Goal: Transaction & Acquisition: Purchase product/service

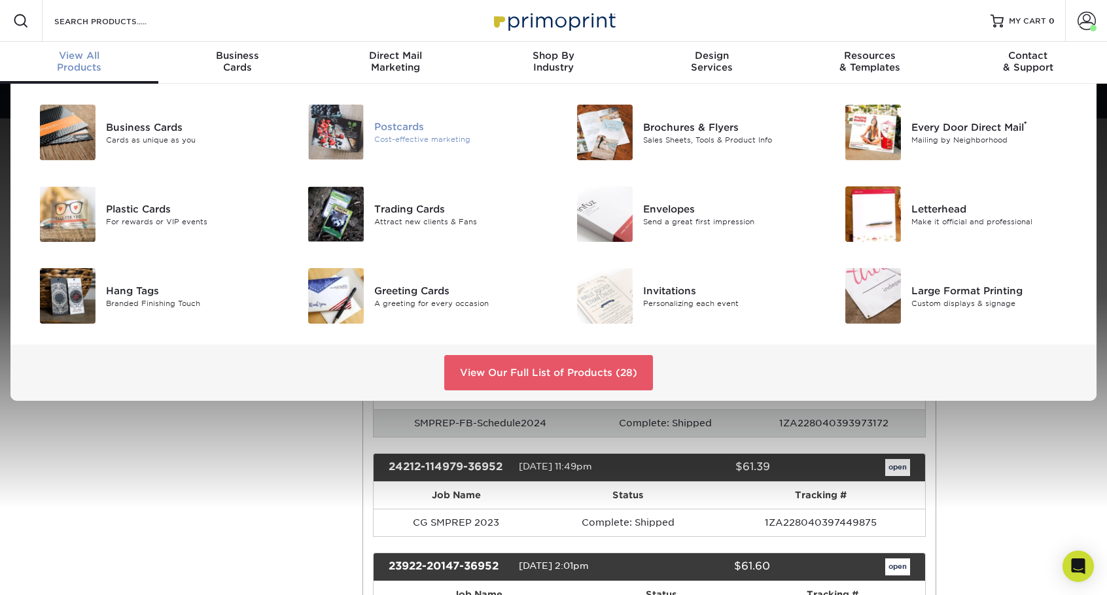
click at [398, 128] on div "Postcards" at bounding box center [458, 127] width 169 height 14
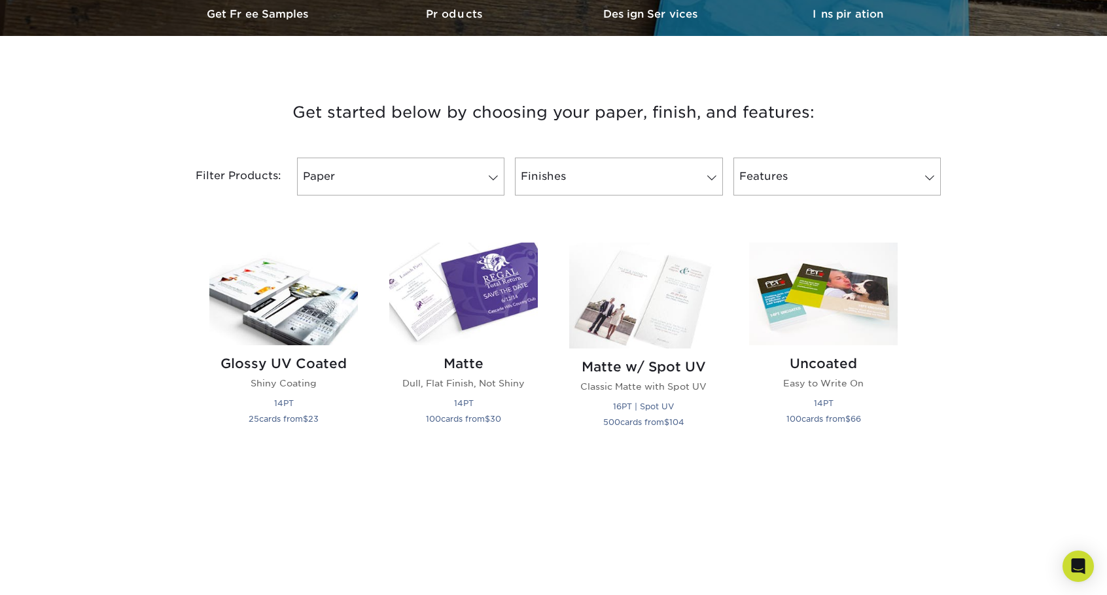
scroll to position [458, 0]
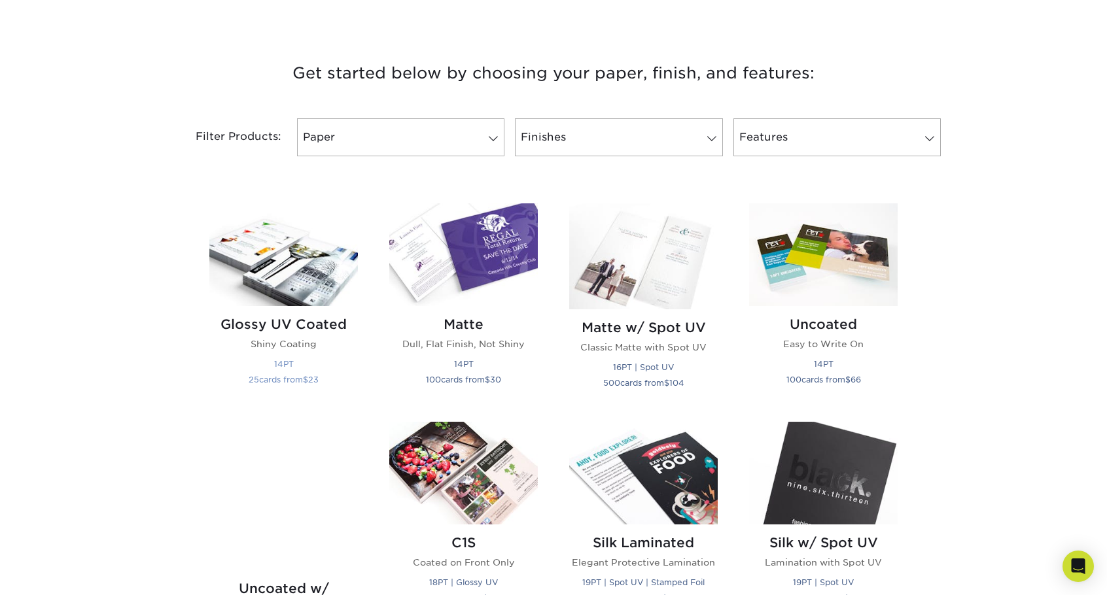
click at [331, 258] on img at bounding box center [283, 254] width 148 height 103
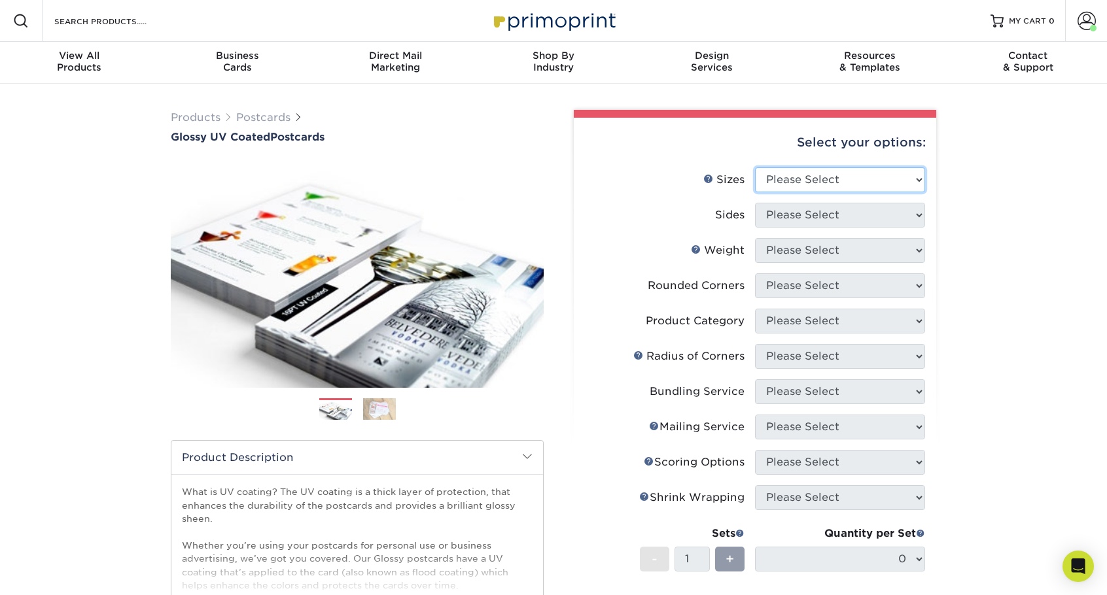
click at [910, 180] on select "Please Select 1.5" x 7" 2" x 4" 2" x 6" 2" x 7" 2" x 8" 2.12" x 5.5" 2.12" x 5.…" at bounding box center [840, 179] width 170 height 25
select select "4.00x6.00"
click at [755, 167] on select "Please Select 1.5" x 7" 2" x 4" 2" x 6" 2" x 7" 2" x 8" 2.12" x 5.5" 2.12" x 5.…" at bounding box center [840, 179] width 170 height 25
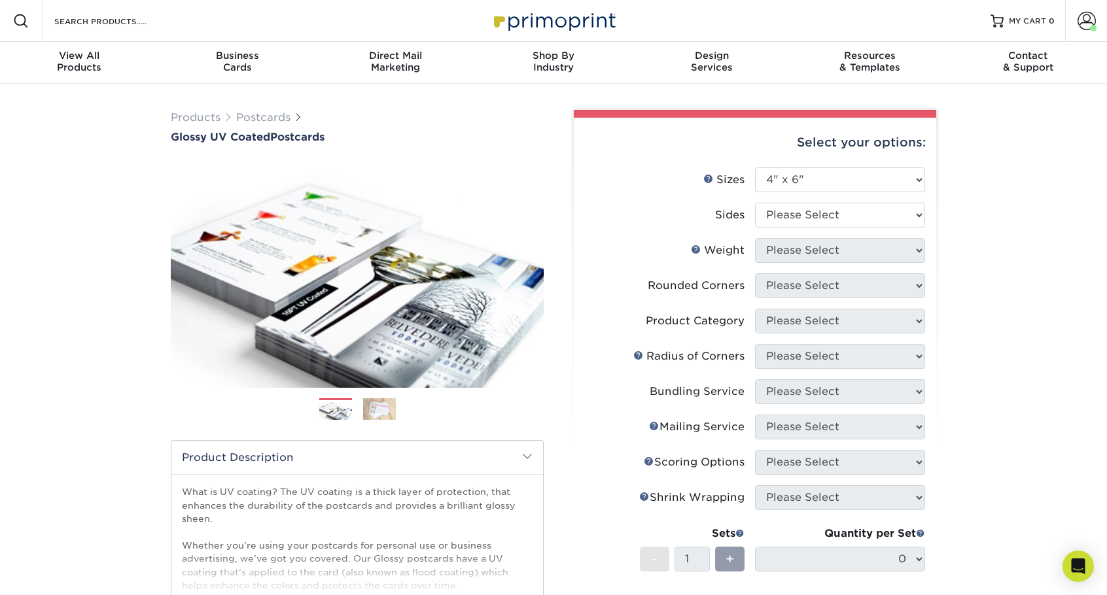
click at [938, 236] on div "Select your options: Sizes Help Sizes Please Select 1.5" x 7" 2" x 4" No" at bounding box center [749, 462] width 392 height 704
click at [919, 216] on select "Please Select Print Both Sides Print Front Only" at bounding box center [840, 215] width 170 height 25
select select "13abbda7-1d64-4f25-8bb2-c179b224825d"
click at [755, 203] on select "Please Select Print Both Sides Print Front Only" at bounding box center [840, 215] width 170 height 25
click at [897, 250] on select "Please Select 14PT 16PT 18PT C1S" at bounding box center [840, 250] width 170 height 25
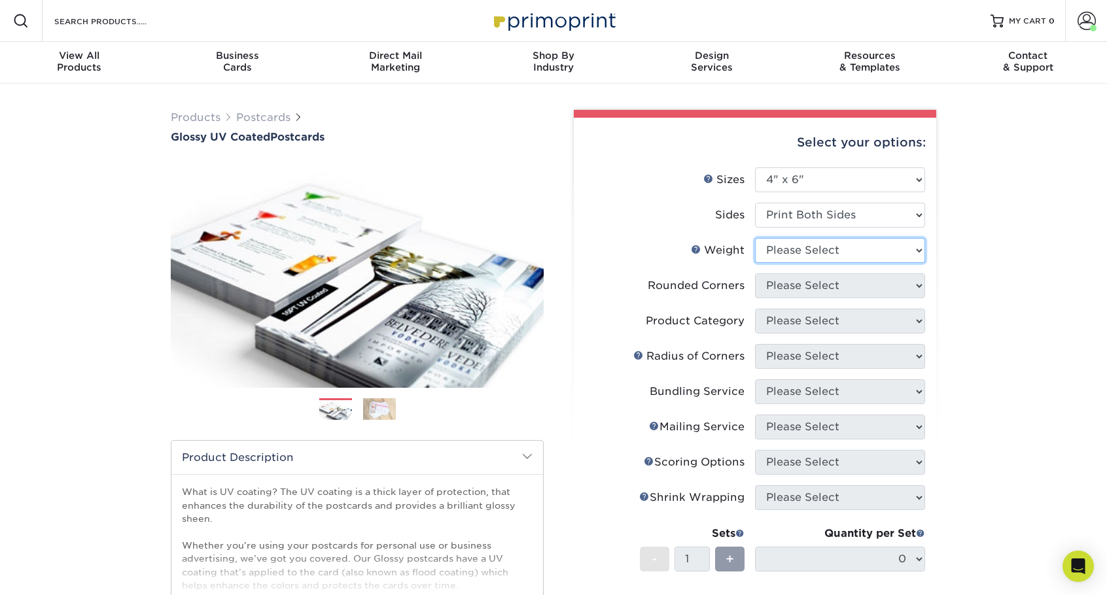
select select "14PT"
click at [755, 238] on select "Please Select 14PT 16PT 18PT C1S" at bounding box center [840, 250] width 170 height 25
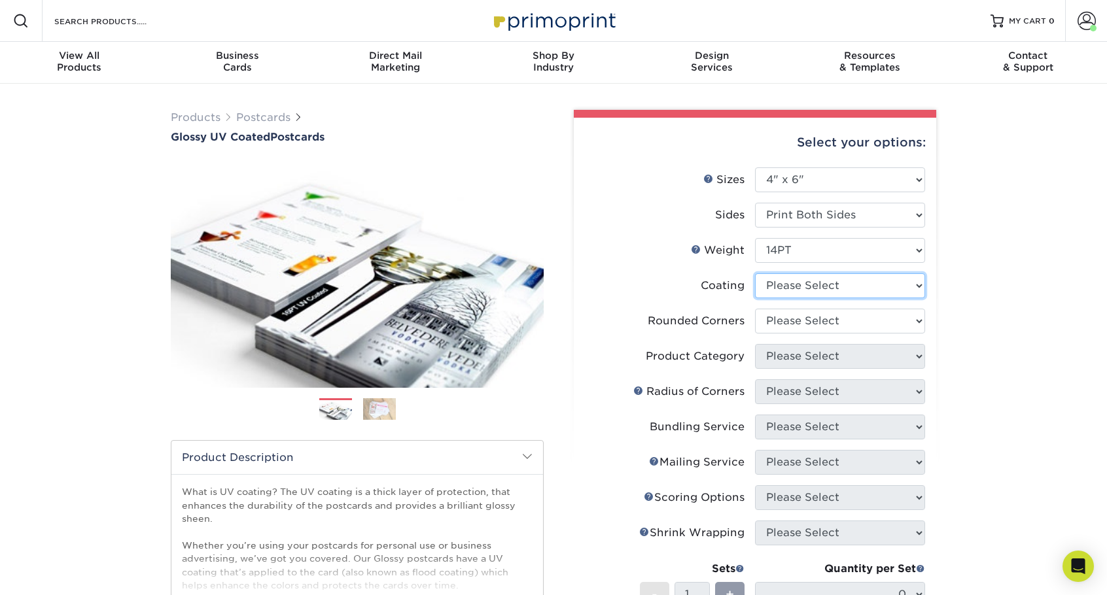
click at [879, 286] on select at bounding box center [840, 285] width 170 height 25
select select "ae367451-b2b8-45df-a344-0f05b6a12993"
click at [755, 273] on select at bounding box center [840, 285] width 170 height 25
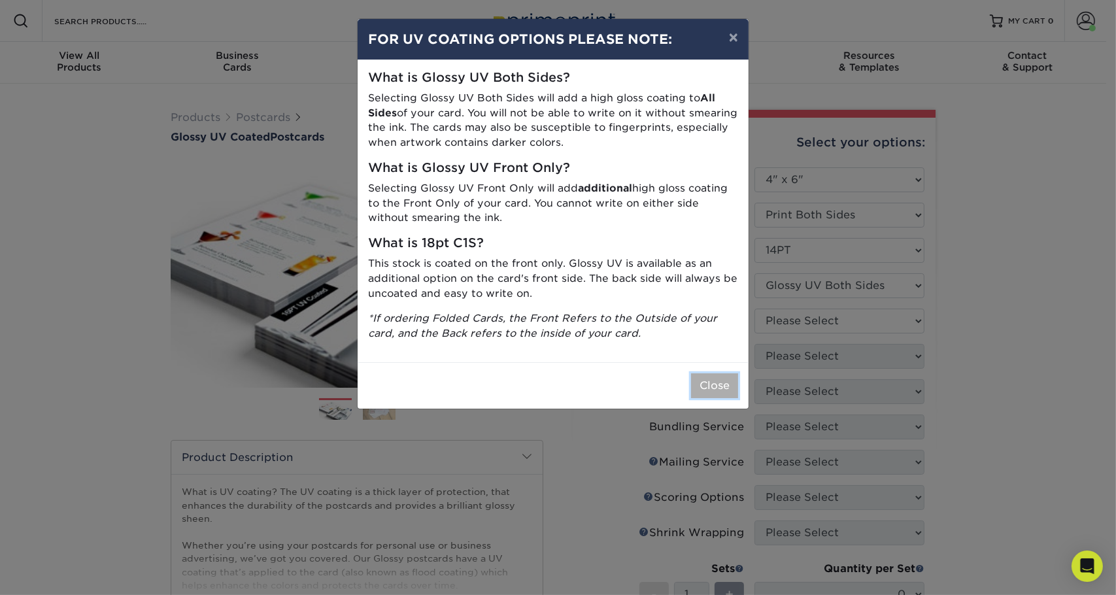
click at [731, 387] on button "Close" at bounding box center [714, 385] width 47 height 25
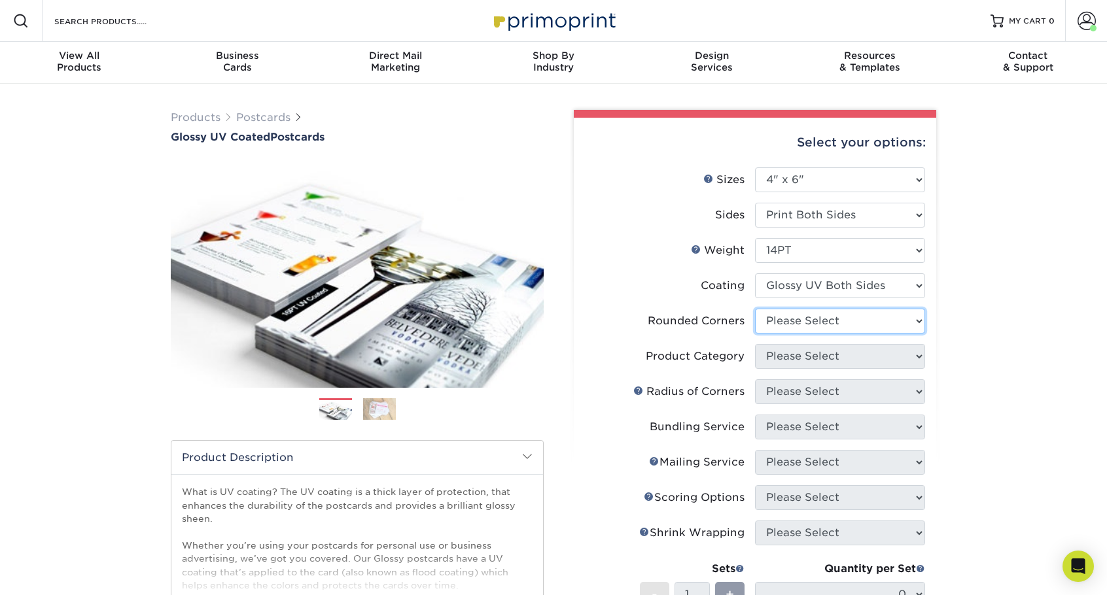
click at [859, 330] on select "Please Select Yes - Round 4 Corners No" at bounding box center [840, 321] width 170 height 25
select select "0"
click at [755, 309] on select "Please Select Yes - Round 4 Corners No" at bounding box center [840, 321] width 170 height 25
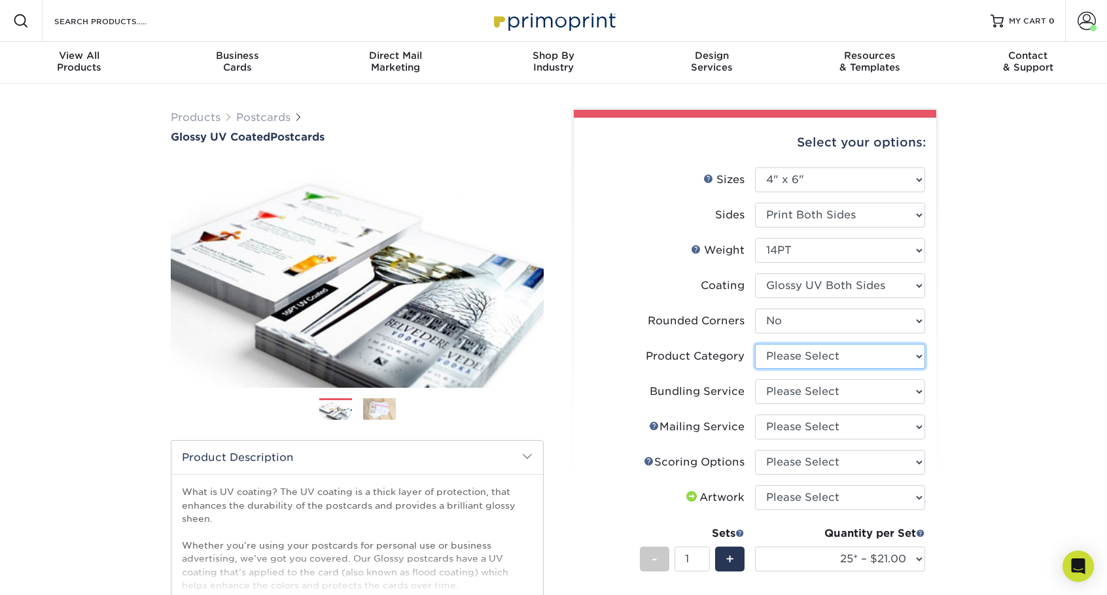
click at [854, 350] on select "Please Select Postcards" at bounding box center [840, 356] width 170 height 25
select select "9b7272e0-d6c8-4c3c-8e97-d3a1bcdab858"
click at [755, 344] on select "Please Select Postcards" at bounding box center [840, 356] width 170 height 25
click at [852, 388] on select "Please Select No Bundling Services Yes, Bundles of 50 (+2 Days) Yes, Bundles of…" at bounding box center [840, 391] width 170 height 25
select select "58689abb-25c0-461c-a4c3-a80b627d6649"
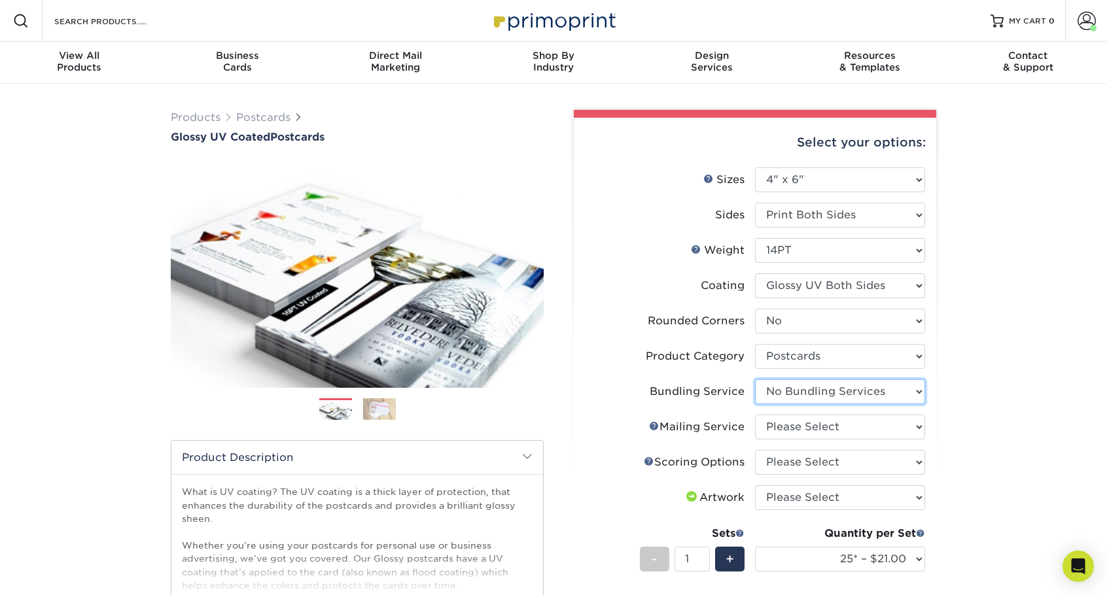
click at [755, 379] on select "Please Select No Bundling Services Yes, Bundles of 50 (+2 Days) Yes, Bundles of…" at bounding box center [840, 391] width 170 height 25
click at [799, 424] on select "Please Select No Direct Mailing Service No, I will mail/stamp/imprint Direct Ma…" at bounding box center [840, 427] width 170 height 25
select select "3e5e9bdd-d78a-4c28-a41d-fe1407925ca6"
click at [755, 415] on select "Please Select No Direct Mailing Service No, I will mail/stamp/imprint Direct Ma…" at bounding box center [840, 427] width 170 height 25
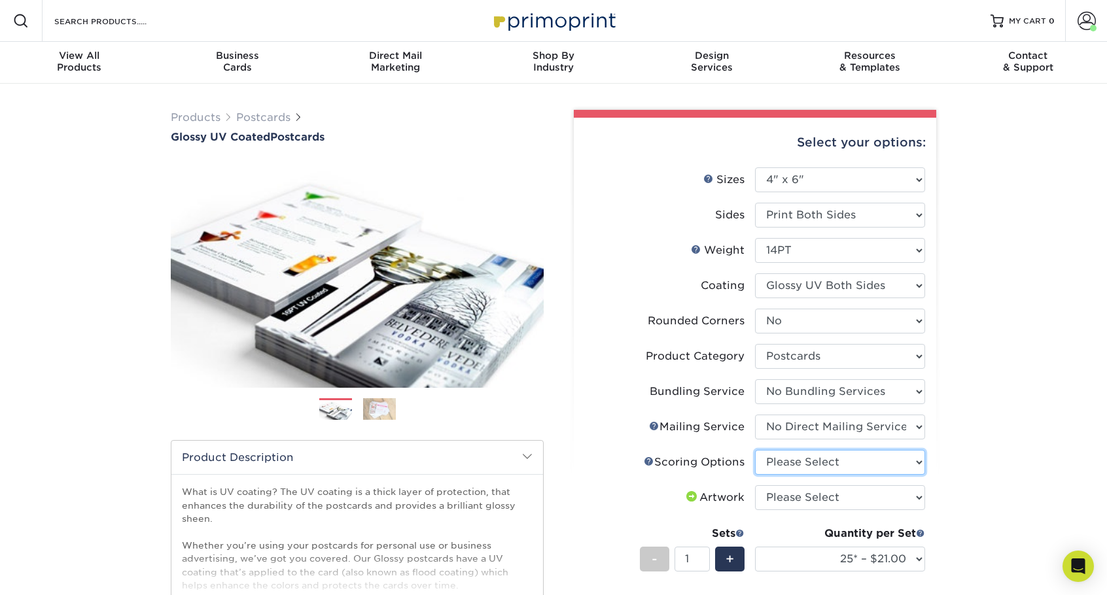
click at [819, 462] on select "Please Select No Scoring One Score" at bounding box center [840, 462] width 170 height 25
select select "16ebe401-5398-422d-8cb0-f3adbb82deb5"
click at [755, 450] on select "Please Select No Scoring One Score" at bounding box center [840, 462] width 170 height 25
click at [816, 492] on select "Please Select I will upload files I need a design - $150" at bounding box center [840, 497] width 170 height 25
select select "upload"
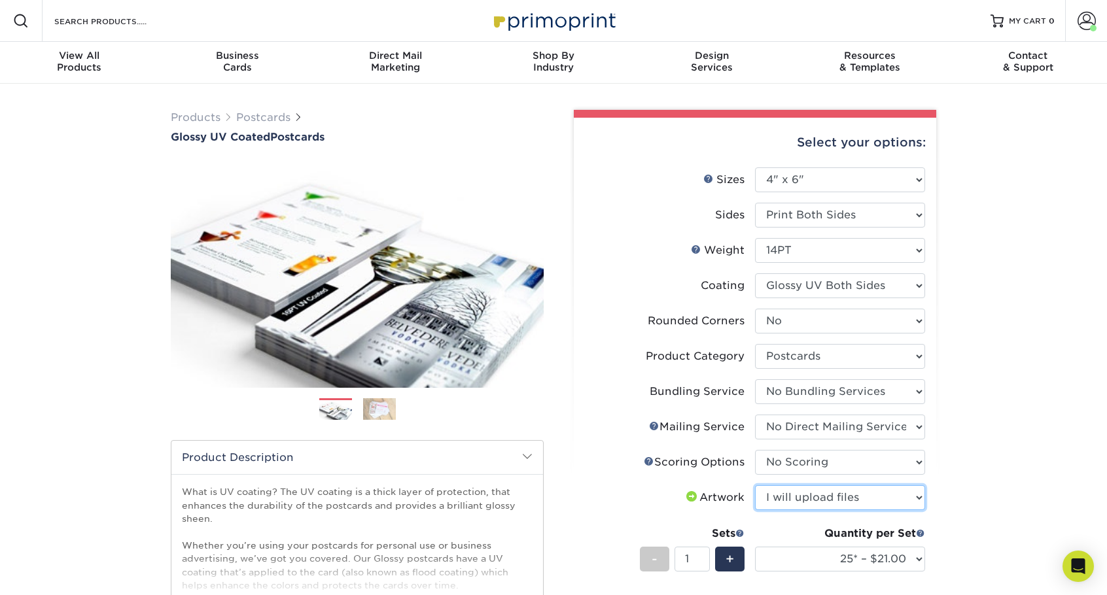
click at [755, 485] on select "Please Select I will upload files I need a design - $150" at bounding box center [840, 497] width 170 height 25
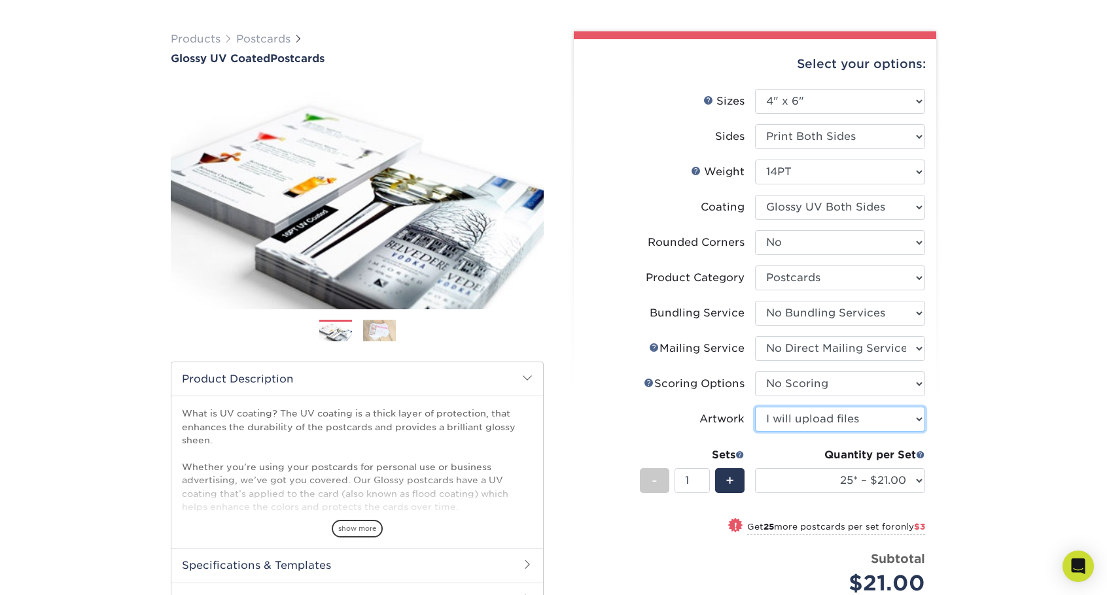
scroll to position [196, 0]
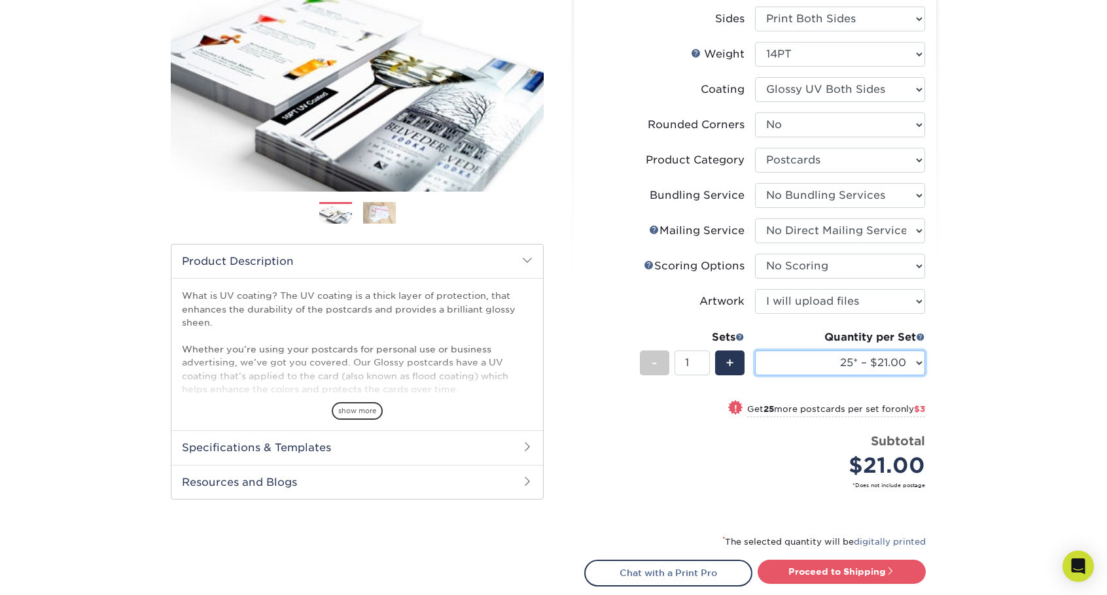
click at [913, 366] on select "25* – $21.00 50* – $24.00 75* – $30.00 100* – $39.00 250* – $62.00 500 – $85.00…" at bounding box center [840, 363] width 170 height 25
click at [952, 243] on div "Products Postcards Glossy UV Coated Postcards Previous Next show more 25" at bounding box center [553, 300] width 1107 height 825
click at [916, 360] on select "25* – $21.00 50* – $24.00 75* – $30.00 100* – $39.00 250* – $62.00 500 – $85.00…" at bounding box center [840, 363] width 170 height 25
select select "100* – $39.00"
click at [755, 351] on select "25* – $21.00 50* – $24.00 75* – $30.00 100* – $39.00 250* – $62.00 500 – $85.00…" at bounding box center [840, 363] width 170 height 25
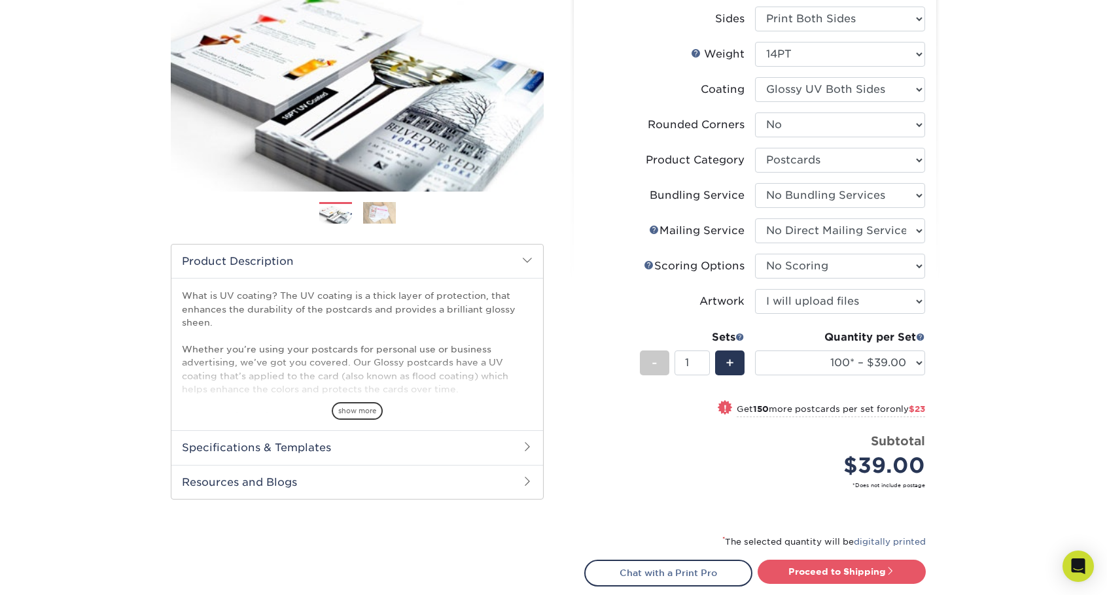
click at [981, 166] on div "Products Postcards Glossy UV Coated Postcards Previous Next show more 25" at bounding box center [553, 300] width 1107 height 825
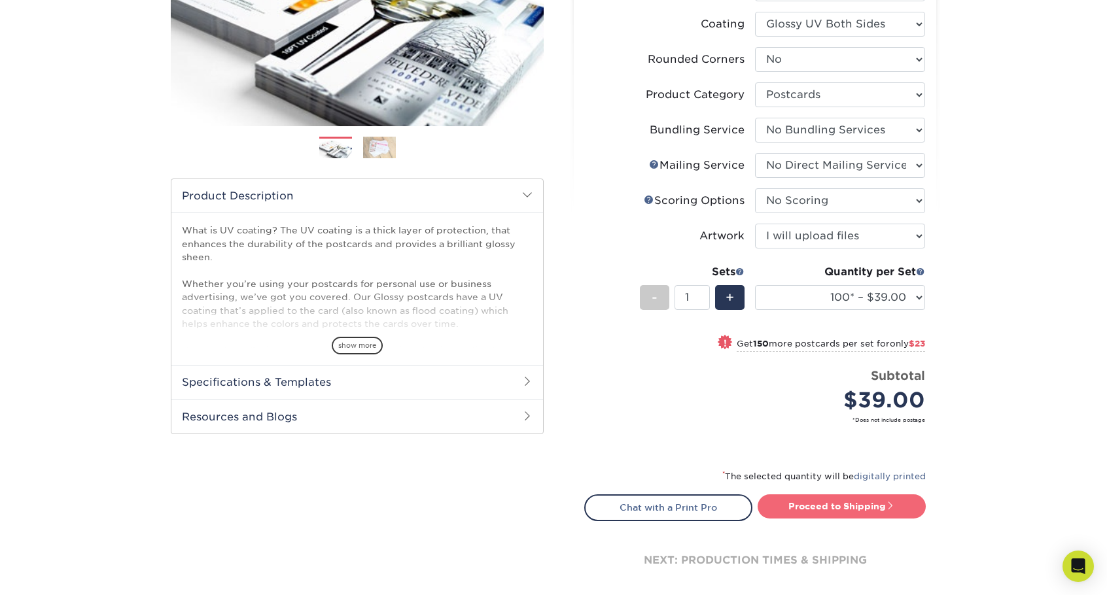
click at [895, 504] on span at bounding box center [890, 505] width 9 height 9
type input "Set 1"
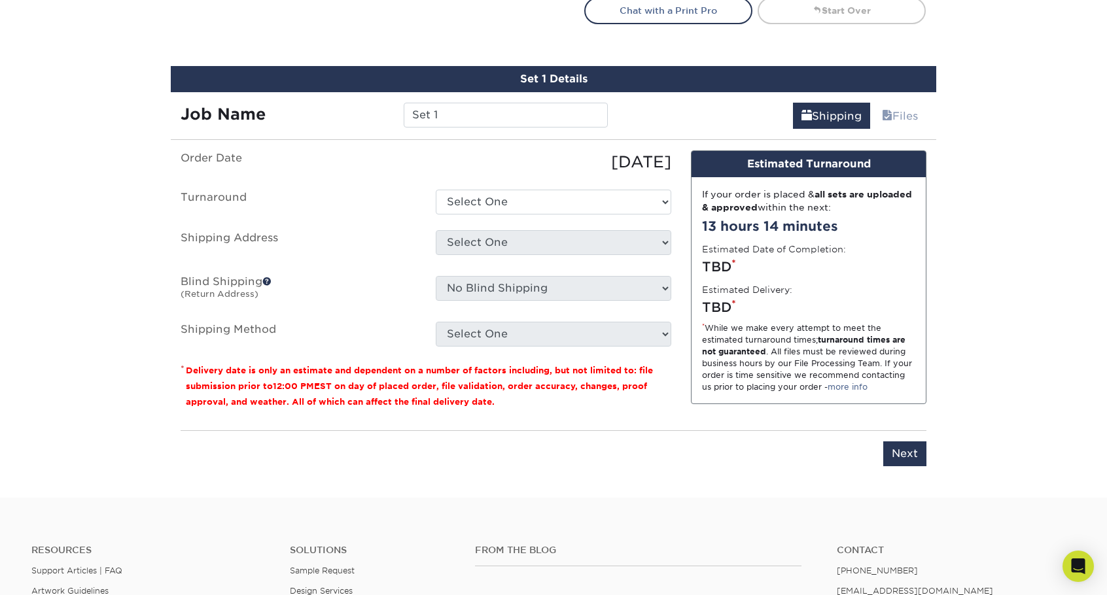
scroll to position [790, 0]
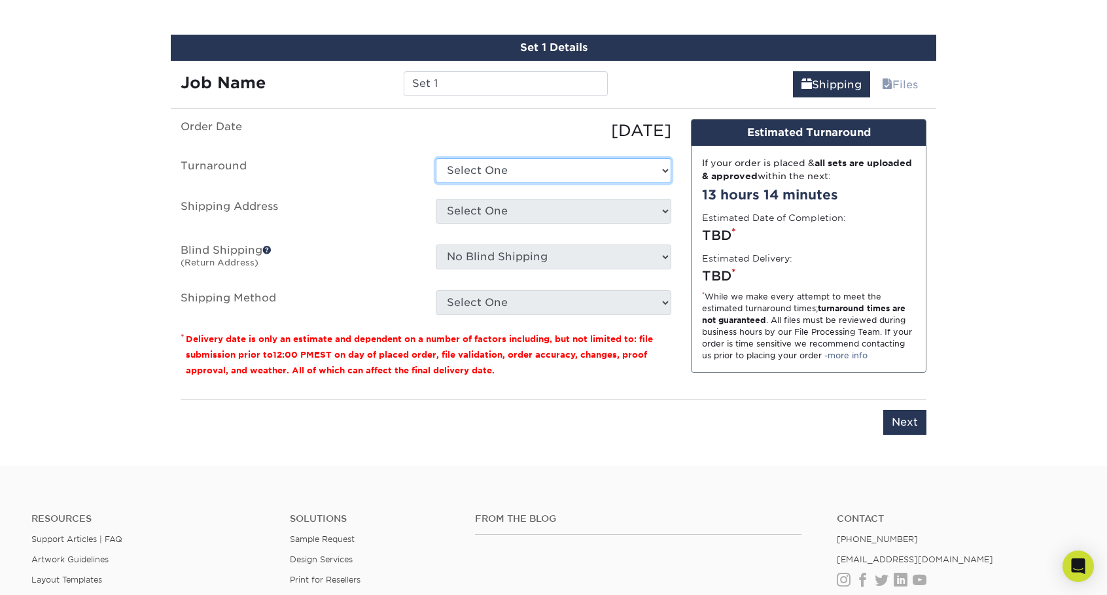
click at [536, 167] on select "Select One 2-4 Business Days 2 Day Next Business Day" at bounding box center [553, 170] width 235 height 25
select select "a4df1918-ec1a-48ad-93a4-8bf78c647d45"
click at [436, 158] on select "Select One 2-4 Business Days 2 Day Next Business Day" at bounding box center [553, 170] width 235 height 25
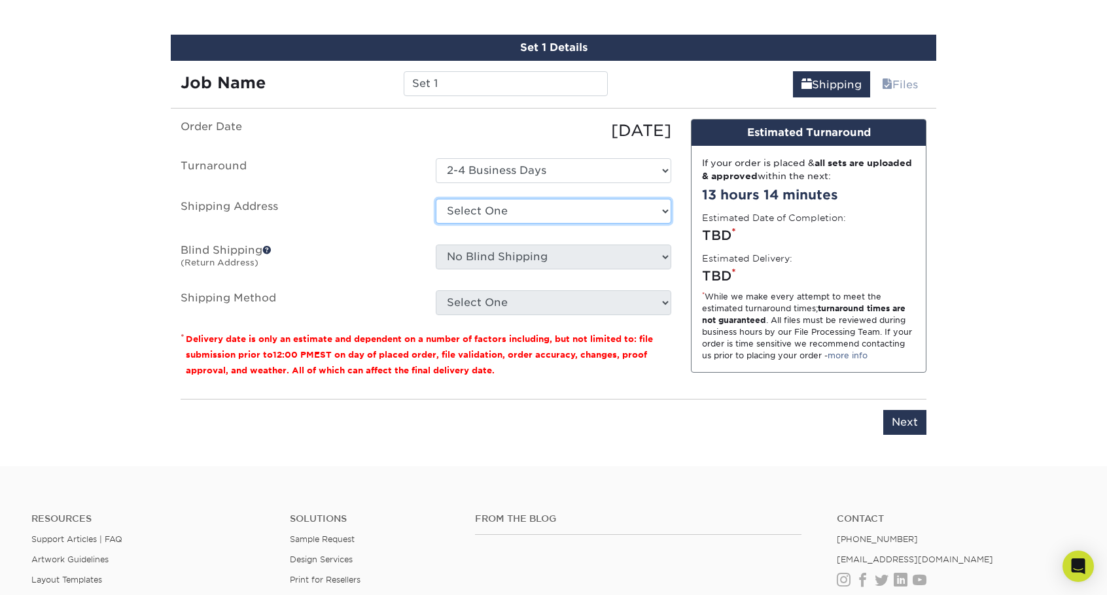
click at [479, 209] on select "Select One Home Home + Add New Address" at bounding box center [553, 211] width 235 height 25
select select "61182"
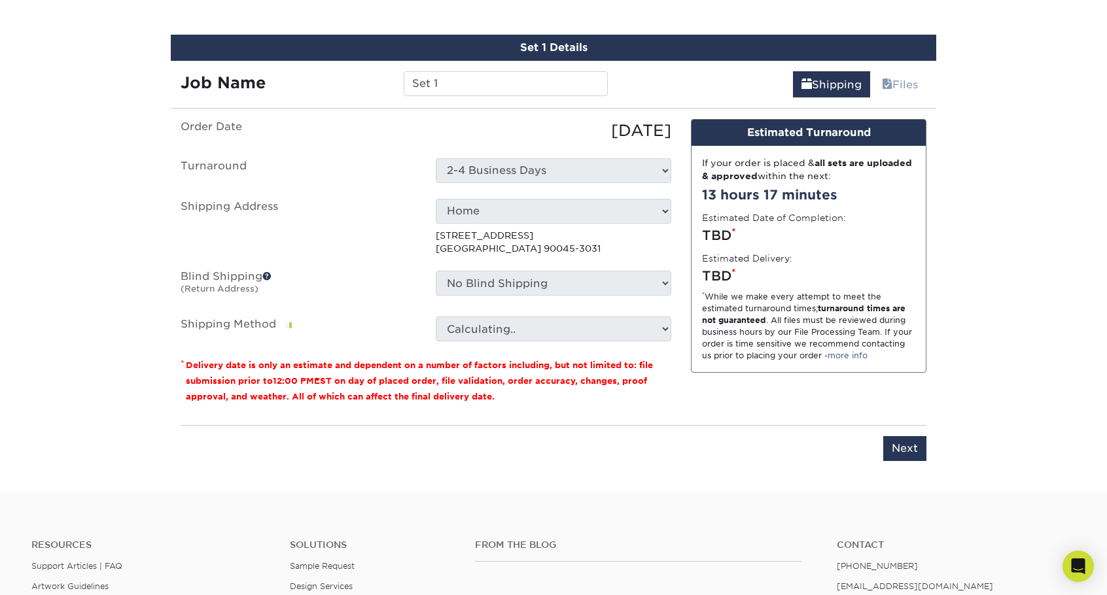
click at [409, 285] on label "Blind Shipping (Return Address)" at bounding box center [298, 286] width 255 height 30
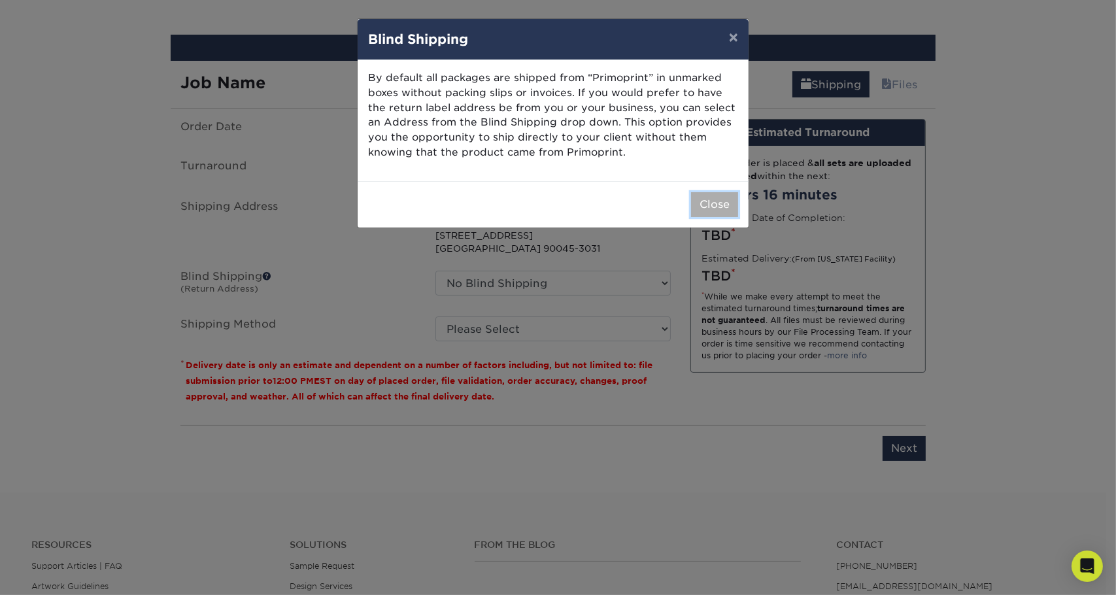
click at [725, 206] on button "Close" at bounding box center [714, 204] width 47 height 25
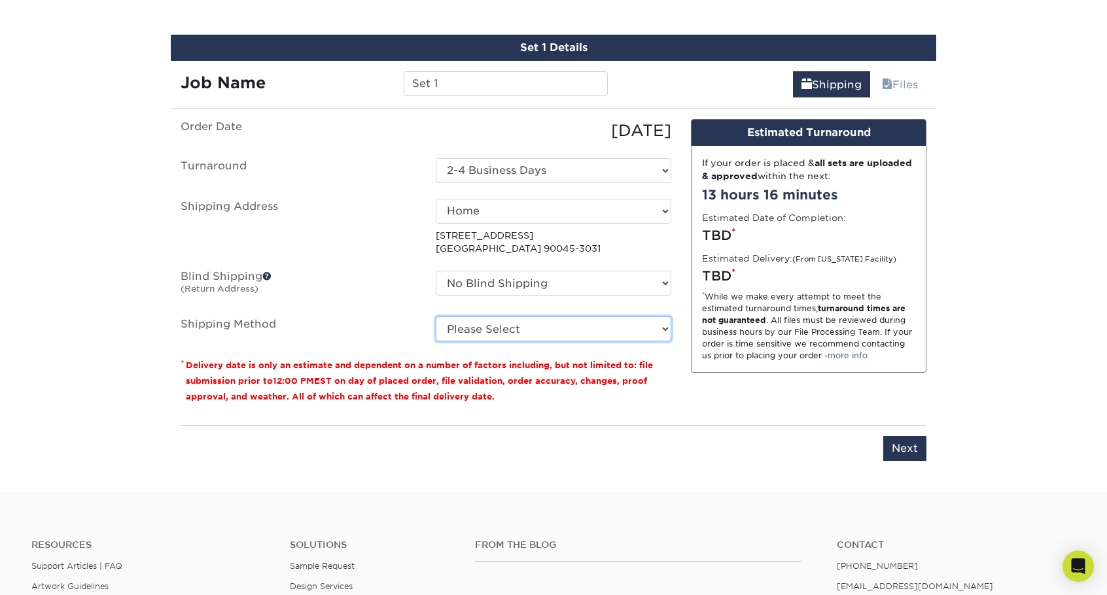
click at [491, 336] on select "Please Select Ground Shipping (+$24.37) 3 Day Shipping Service (+$31.11) 2 Day …" at bounding box center [553, 329] width 235 height 25
select select "03"
click at [436, 317] on select "Please Select Ground Shipping (+$24.37) 3 Day Shipping Service (+$31.11) 2 Day …" at bounding box center [553, 329] width 235 height 25
click at [488, 329] on select "Please Select Ground Shipping (+$24.37) 3 Day Shipping Service (+$31.11) 2 Day …" at bounding box center [553, 329] width 235 height 25
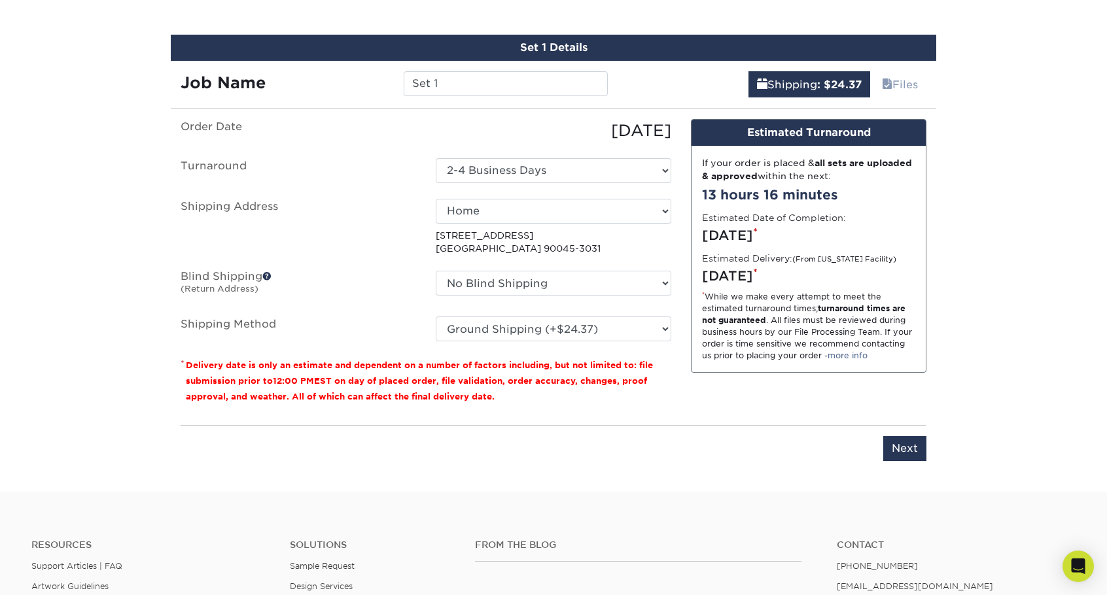
click at [432, 298] on div "No Blind Shipping Home Home + Add New Address" at bounding box center [553, 286] width 255 height 30
click at [908, 443] on input "Next" at bounding box center [904, 448] width 43 height 25
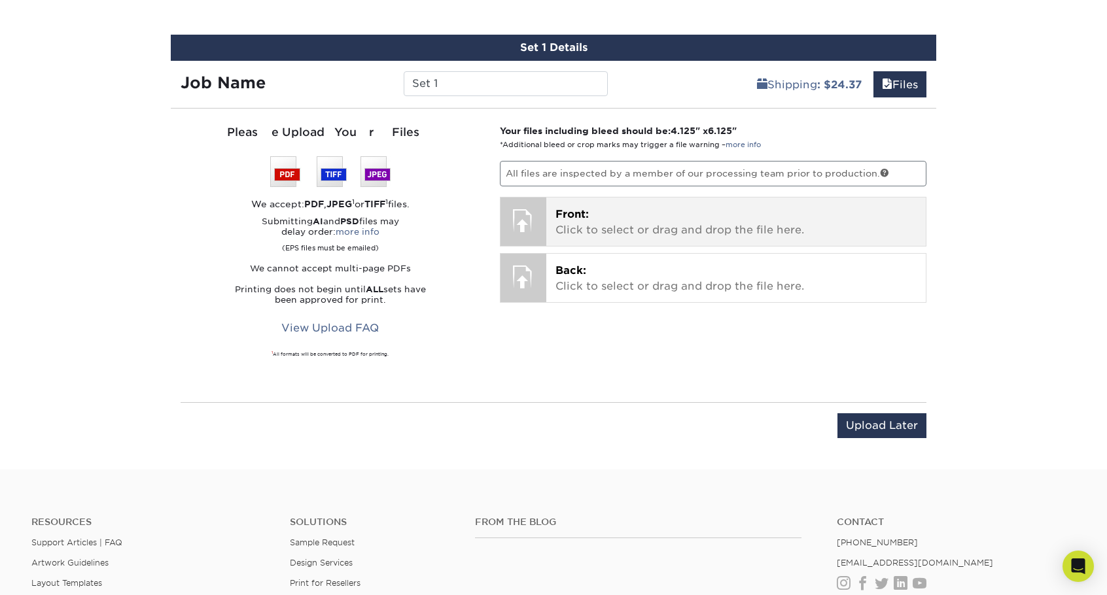
click at [568, 211] on span "Front:" at bounding box center [571, 214] width 33 height 12
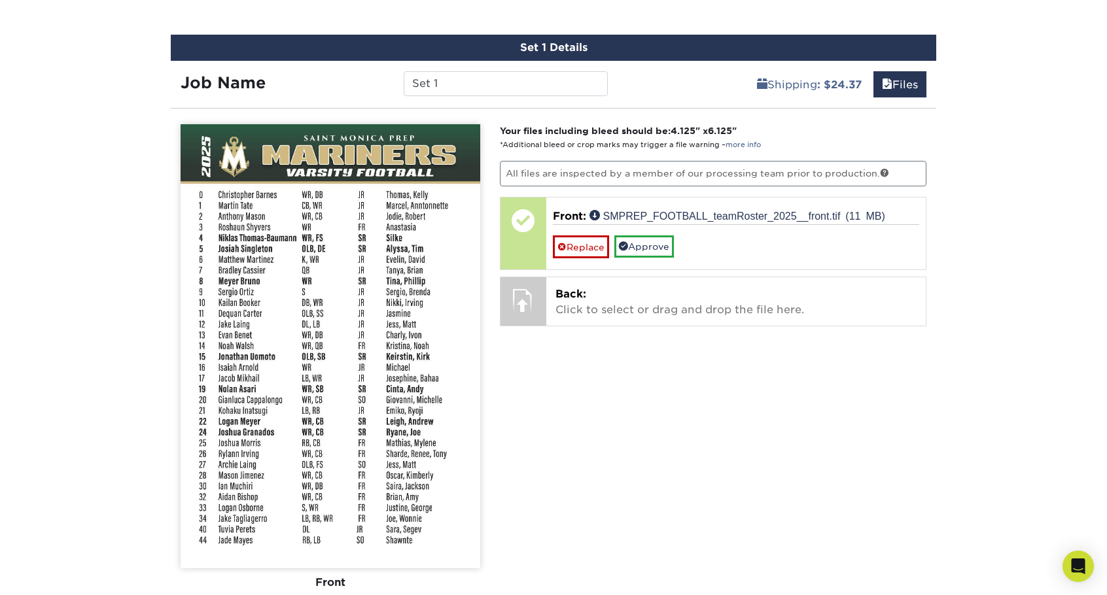
scroll to position [855, 0]
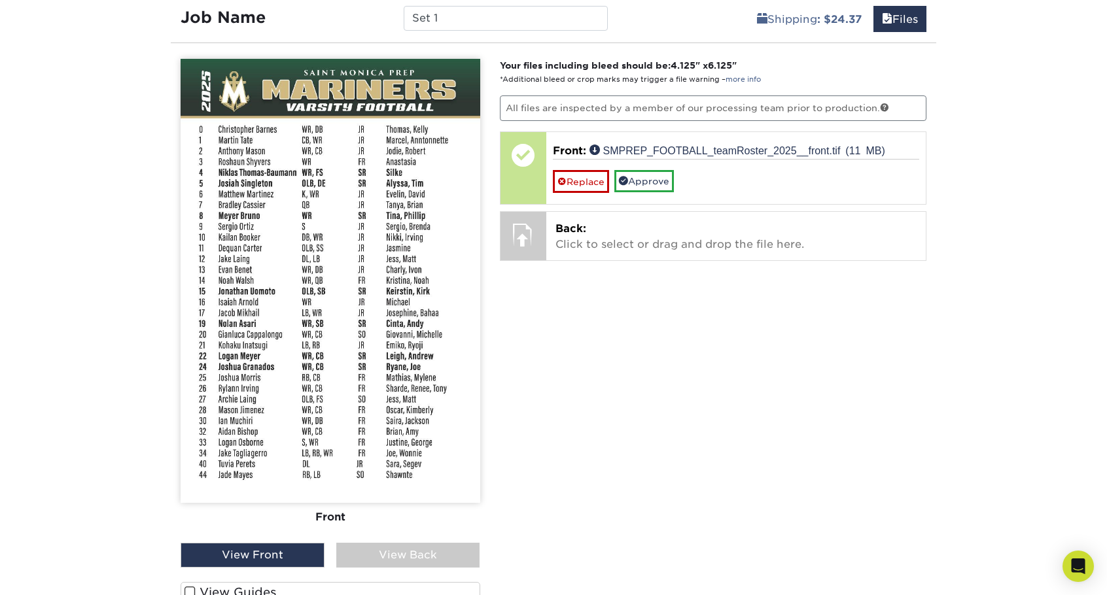
click at [216, 583] on label "View Guides" at bounding box center [331, 592] width 300 height 20
click at [0, 0] on input "View Guides" at bounding box center [0, 0] width 0 height 0
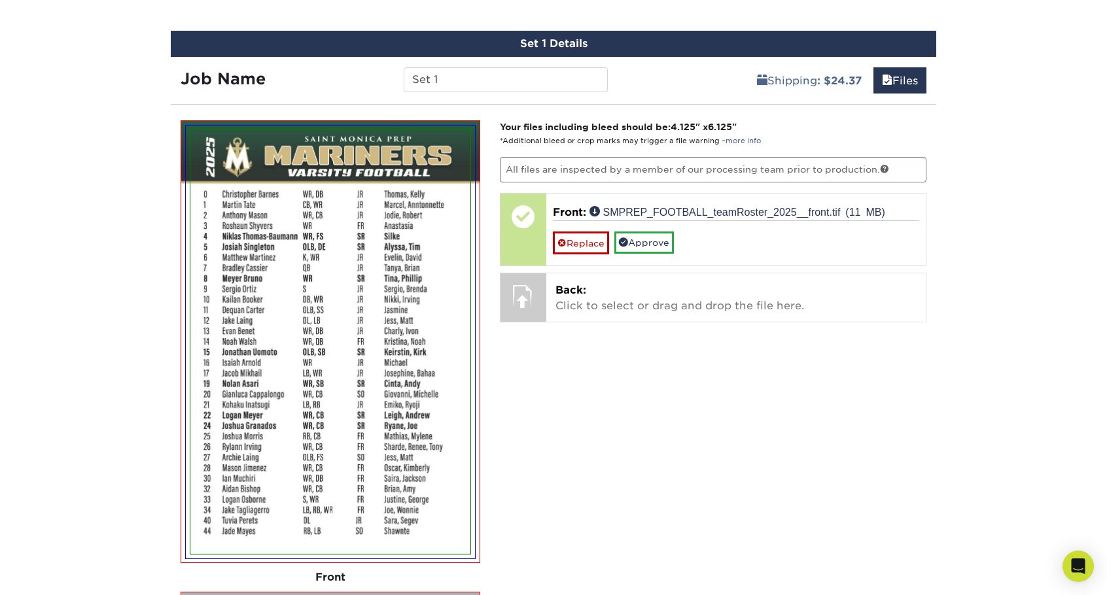
scroll to position [790, 0]
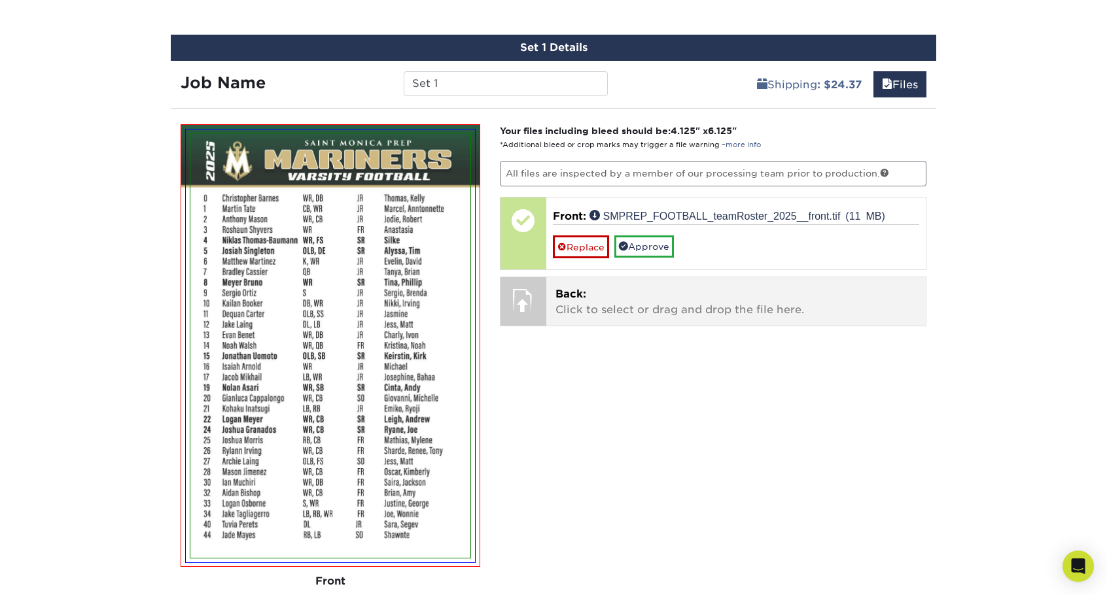
click at [602, 289] on p "Back: Click to select or drag and drop the file here." at bounding box center [736, 301] width 362 height 31
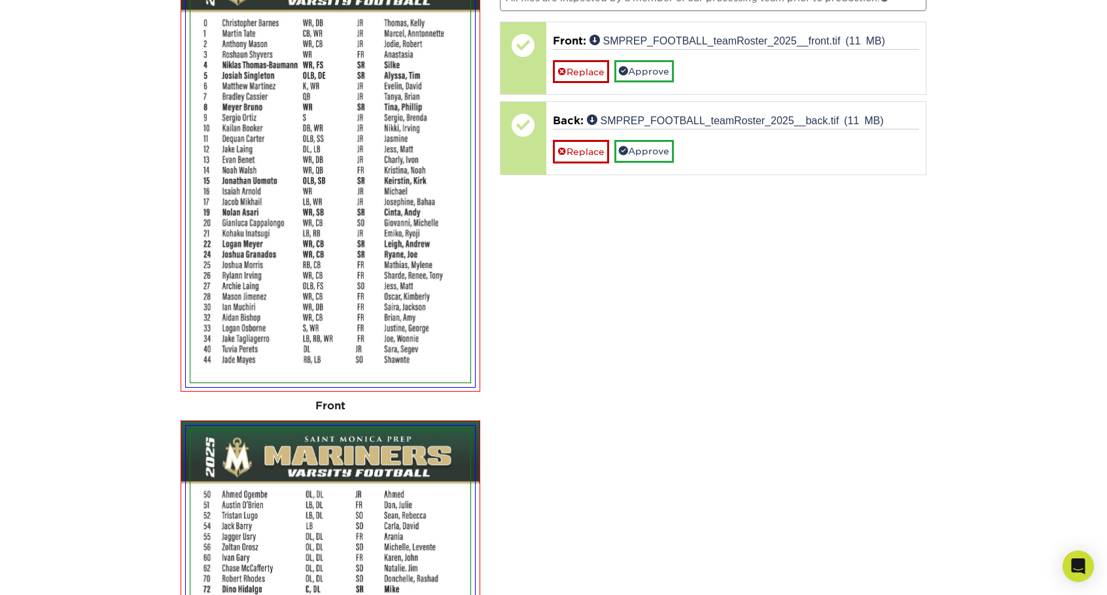
scroll to position [921, 0]
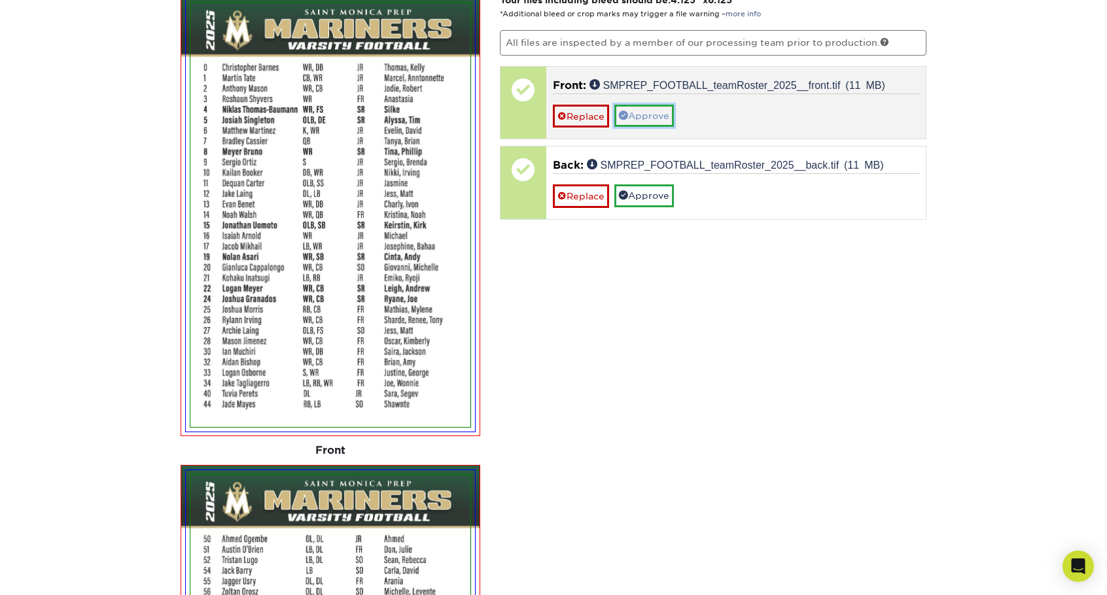
click at [654, 111] on link "Approve" at bounding box center [644, 116] width 60 height 22
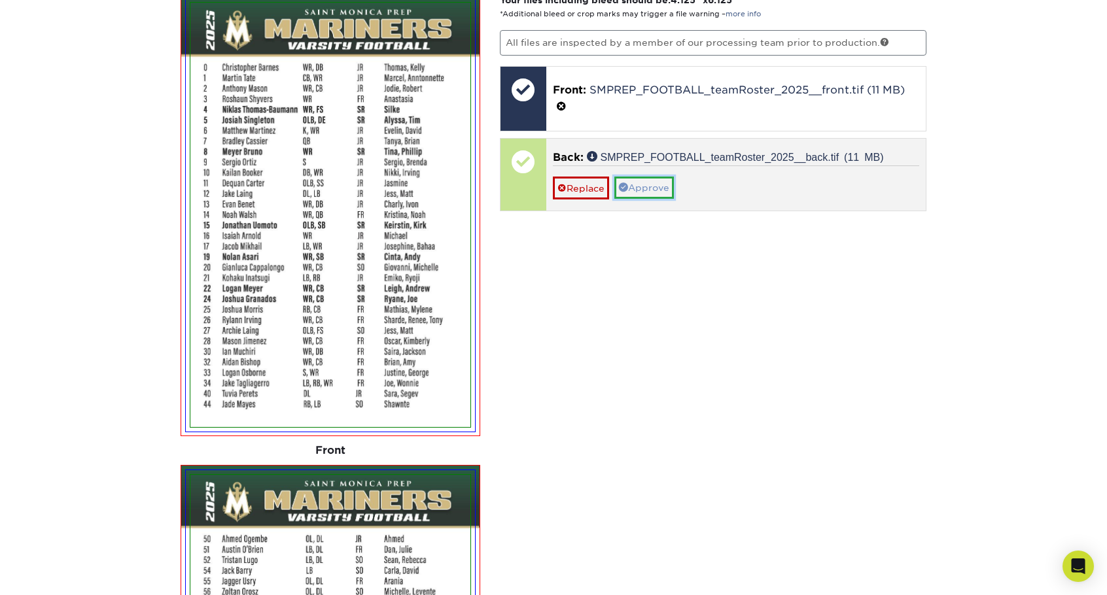
click at [663, 181] on link "Approve" at bounding box center [644, 188] width 60 height 22
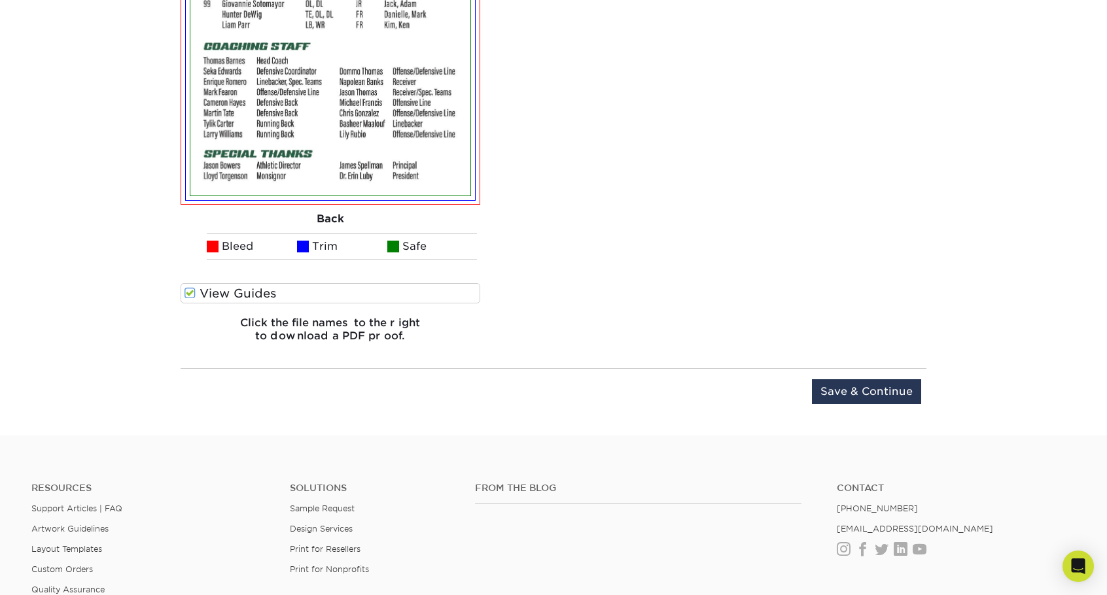
scroll to position [1640, 0]
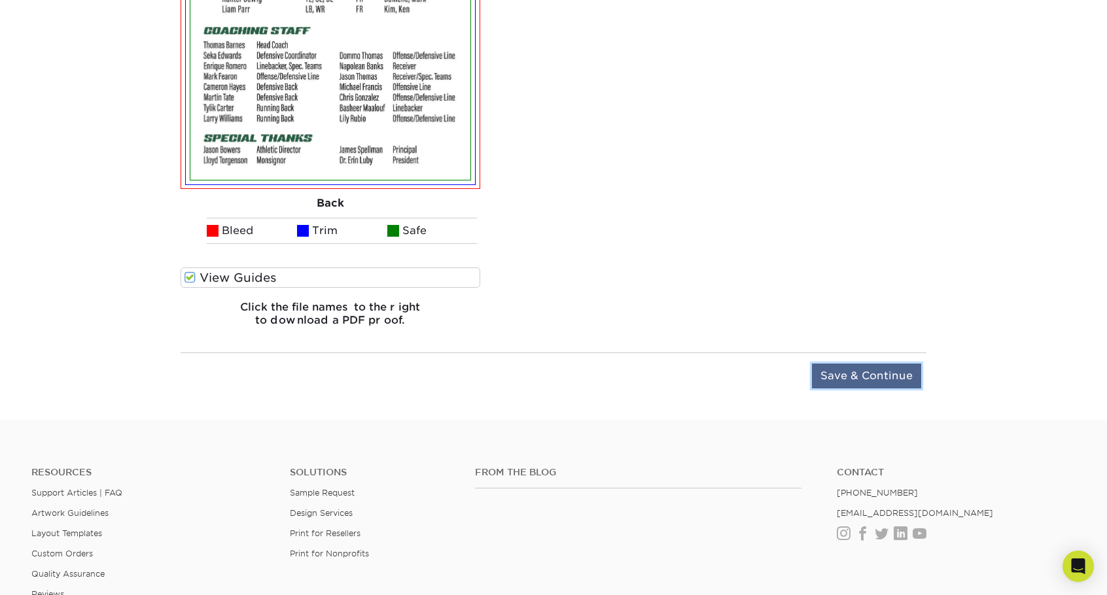
click at [869, 365] on input "Save & Continue" at bounding box center [866, 376] width 109 height 25
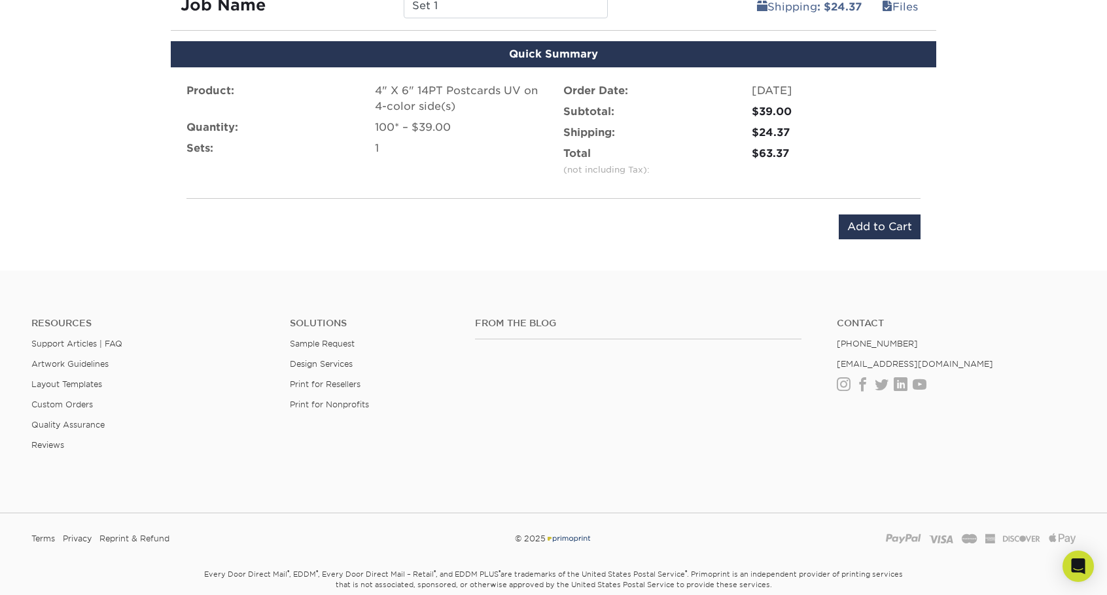
scroll to position [792, 0]
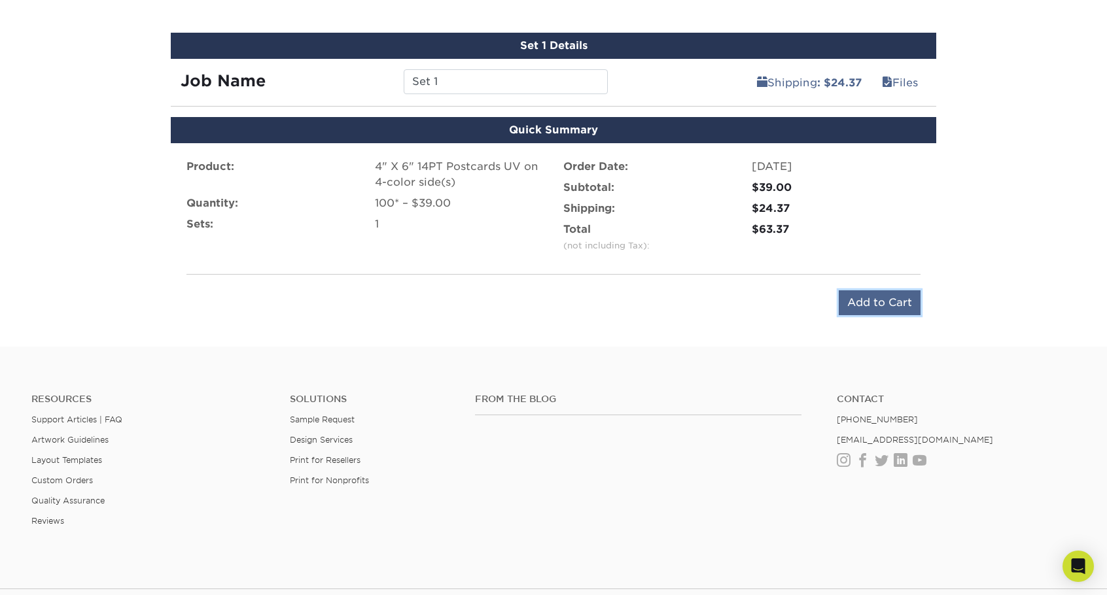
click at [884, 298] on input "Add to Cart" at bounding box center [879, 302] width 82 height 25
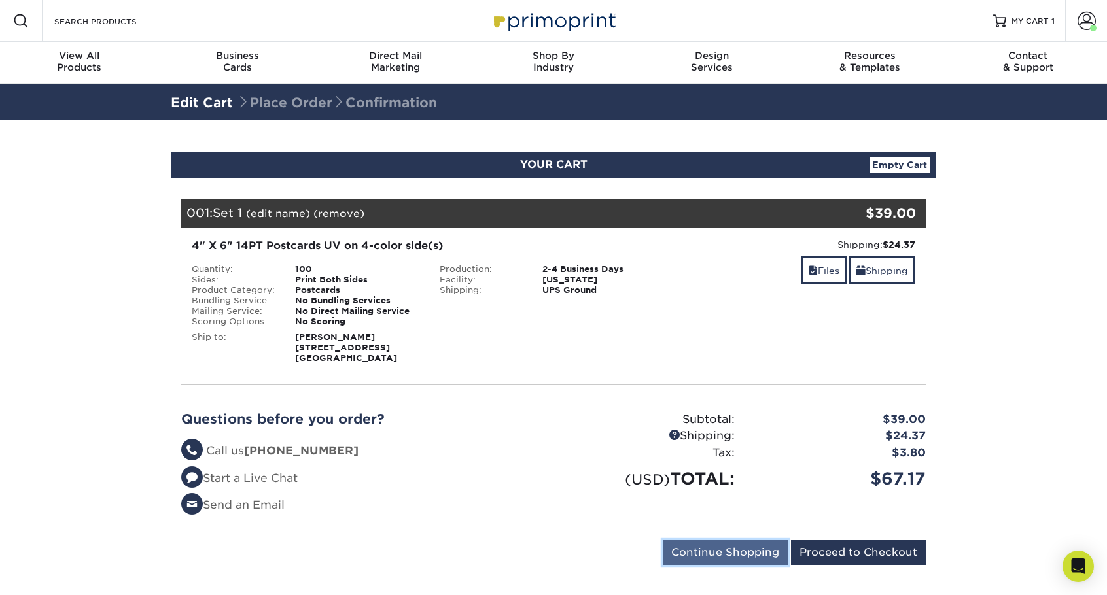
click at [714, 555] on input "Continue Shopping" at bounding box center [725, 552] width 125 height 25
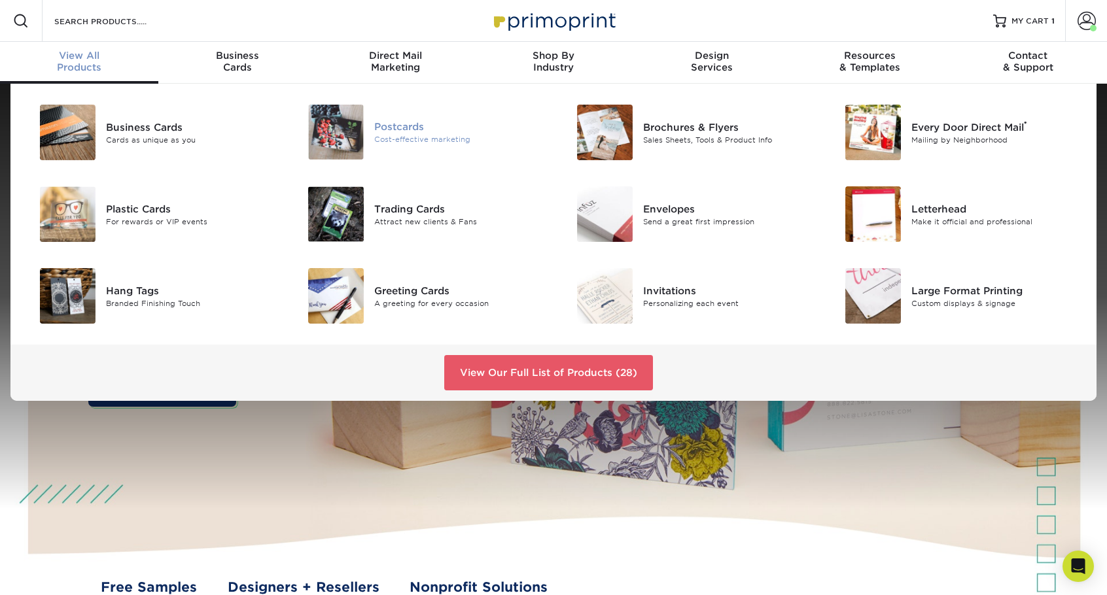
click at [405, 124] on div "Postcards" at bounding box center [458, 127] width 169 height 14
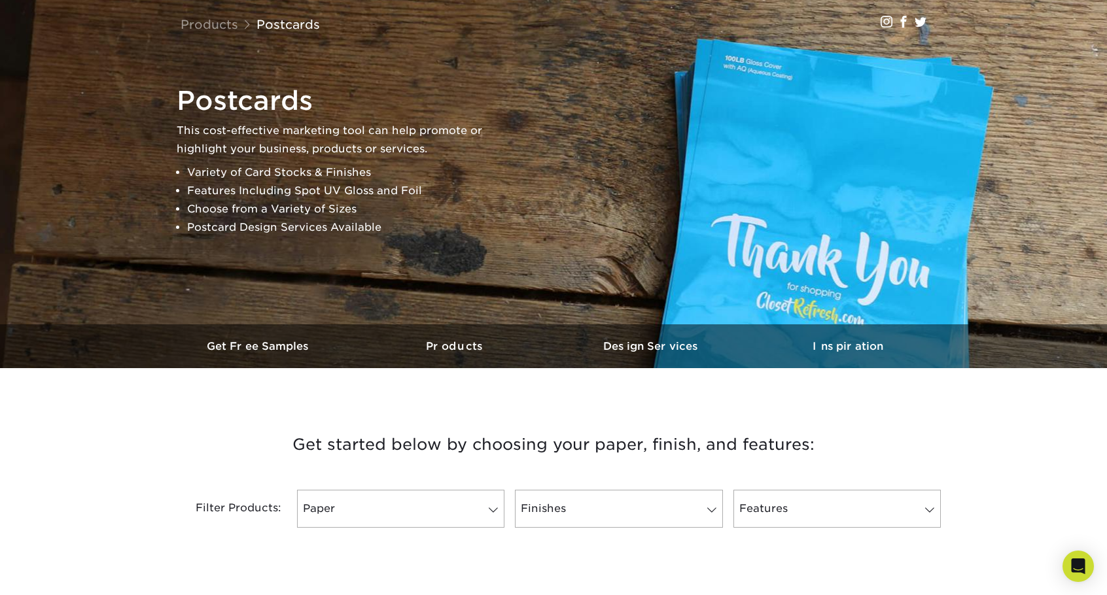
scroll to position [262, 0]
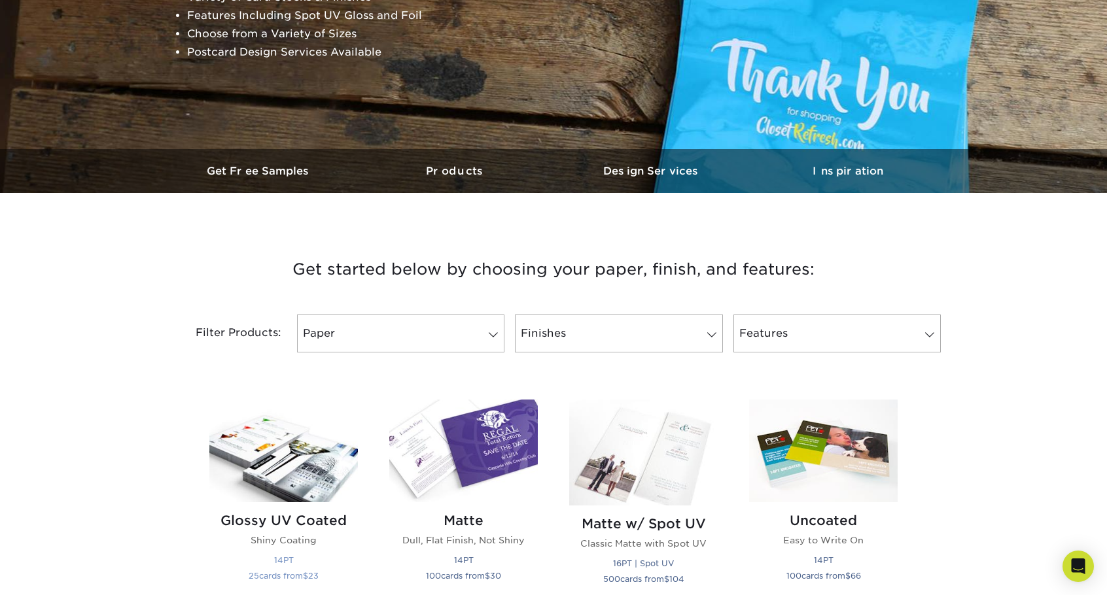
click at [293, 441] on img at bounding box center [283, 451] width 148 height 103
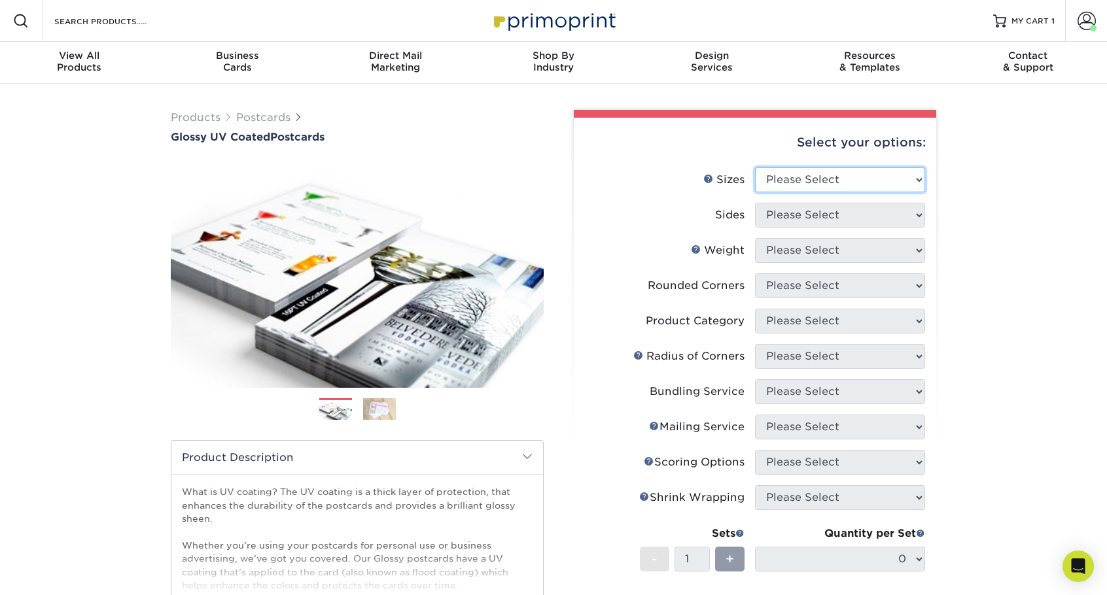
click at [825, 180] on select "Please Select 1.5" x 7" 2" x 4" 2" x 6" 2" x 7" 2" x 8" 2.12" x 5.5" 2.12" x 5.…" at bounding box center [840, 179] width 170 height 25
select select "4.00x6.00"
click at [755, 167] on select "Please Select 1.5" x 7" 2" x 4" 2" x 6" 2" x 7" 2" x 8" 2.12" x 5.5" 2.12" x 5.…" at bounding box center [840, 179] width 170 height 25
click at [861, 224] on select "Please Select Print Both Sides Print Front Only" at bounding box center [840, 215] width 170 height 25
select select "32d3c223-f82c-492b-b915-ba065a00862f"
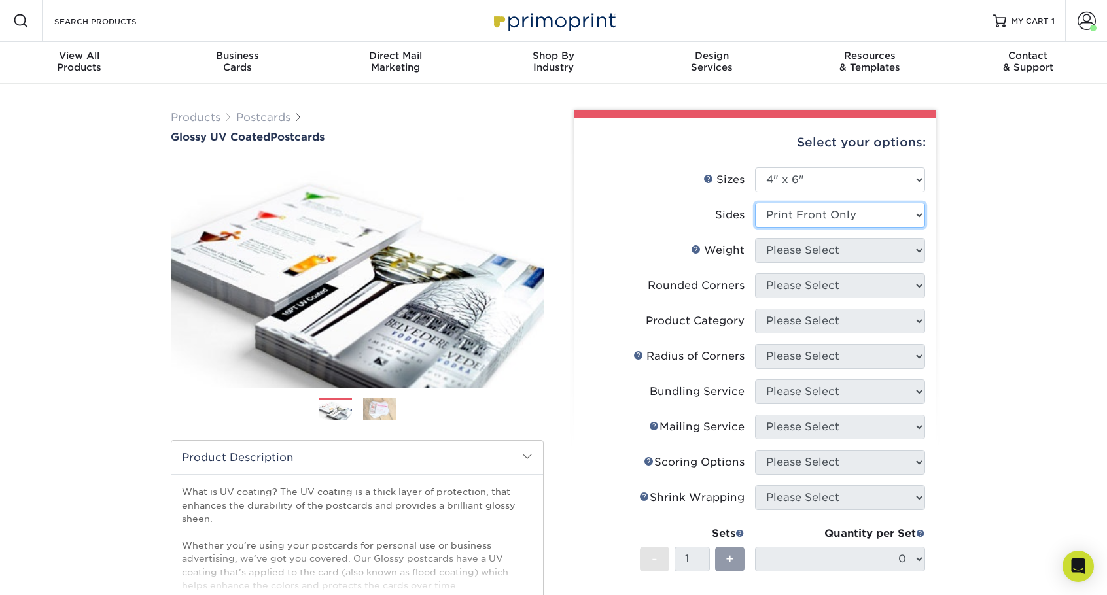
click at [755, 203] on select "Please Select Print Both Sides Print Front Only" at bounding box center [840, 215] width 170 height 25
click at [848, 254] on select "Please Select 14PT 16PT 18PT C1S" at bounding box center [840, 250] width 170 height 25
select select "14PT"
click at [755, 238] on select "Please Select 14PT 16PT 18PT C1S" at bounding box center [840, 250] width 170 height 25
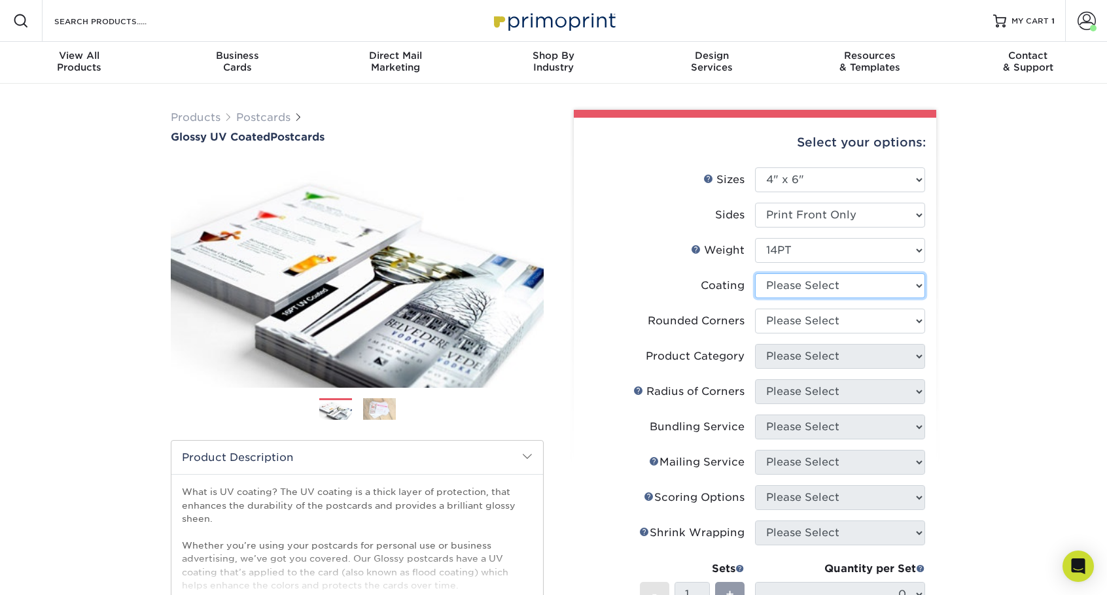
click at [829, 279] on select at bounding box center [840, 285] width 170 height 25
select select "1e8116af-acfc-44b1-83dc-8181aa338834"
click at [755, 273] on select at bounding box center [840, 285] width 170 height 25
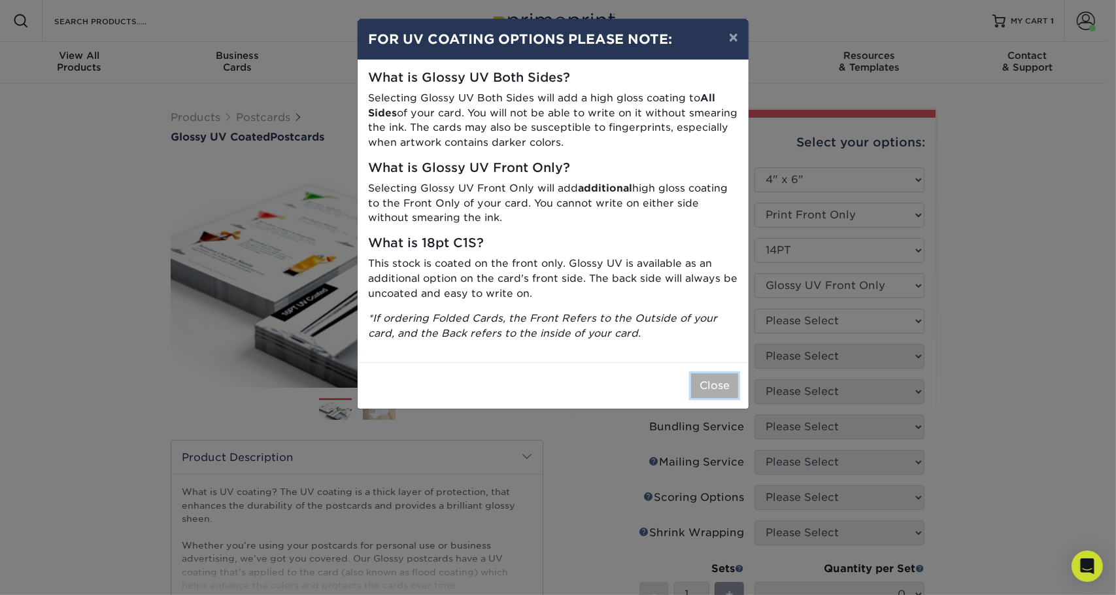
click at [704, 379] on button "Close" at bounding box center [714, 385] width 47 height 25
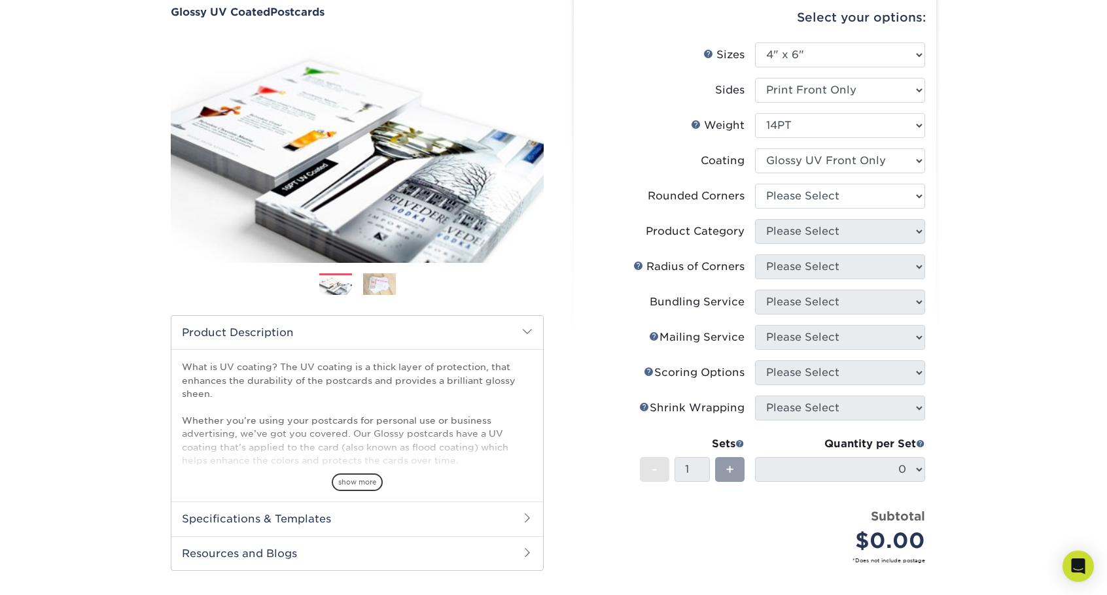
scroll to position [131, 0]
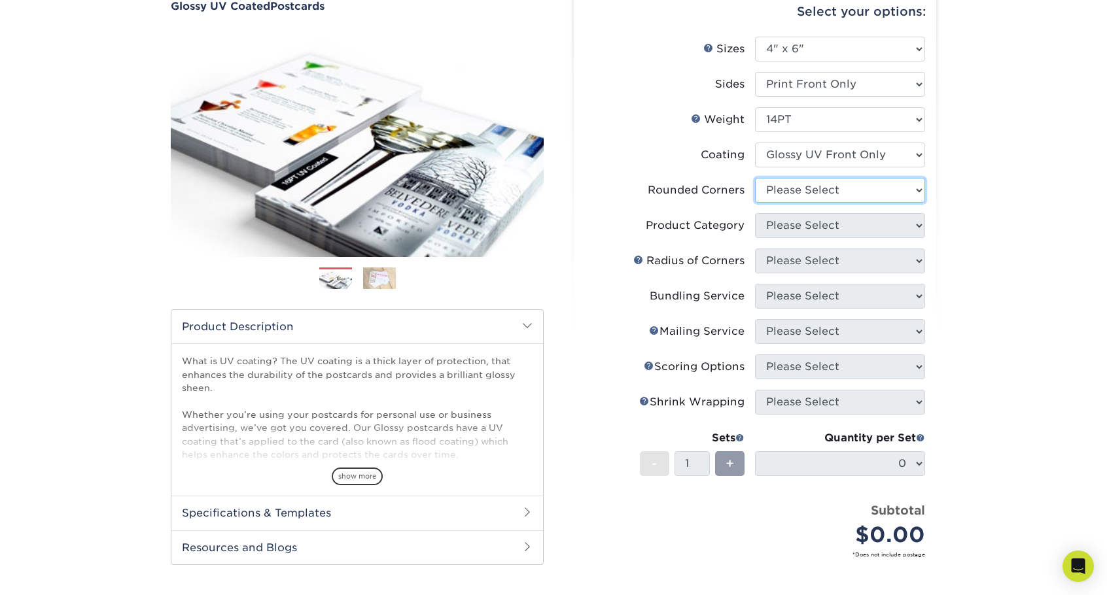
click at [829, 196] on select "Please Select Yes - Round 4 Corners No" at bounding box center [840, 190] width 170 height 25
select select "0"
click at [755, 178] on select "Please Select Yes - Round 4 Corners No" at bounding box center [840, 190] width 170 height 25
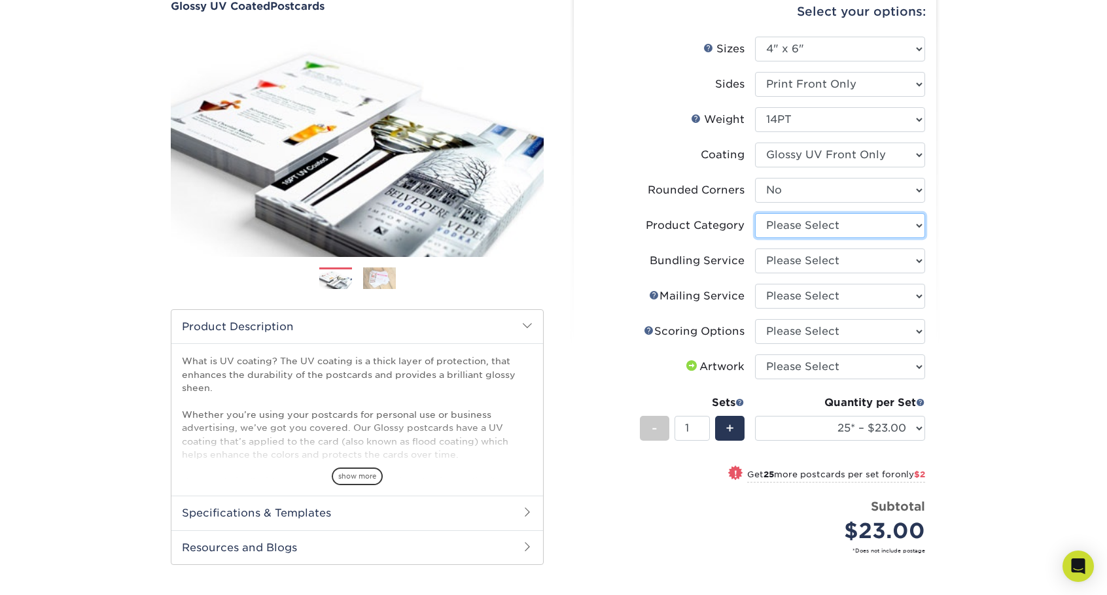
click at [804, 224] on select "Please Select Postcards" at bounding box center [840, 225] width 170 height 25
select select "9b7272e0-d6c8-4c3c-8e97-d3a1bcdab858"
click at [755, 213] on select "Please Select Postcards" at bounding box center [840, 225] width 170 height 25
click at [790, 265] on select "Please Select No Bundling Services Yes, Bundles of 50 (+2 Days) Yes, Bundles of…" at bounding box center [840, 261] width 170 height 25
select select "58689abb-25c0-461c-a4c3-a80b627d6649"
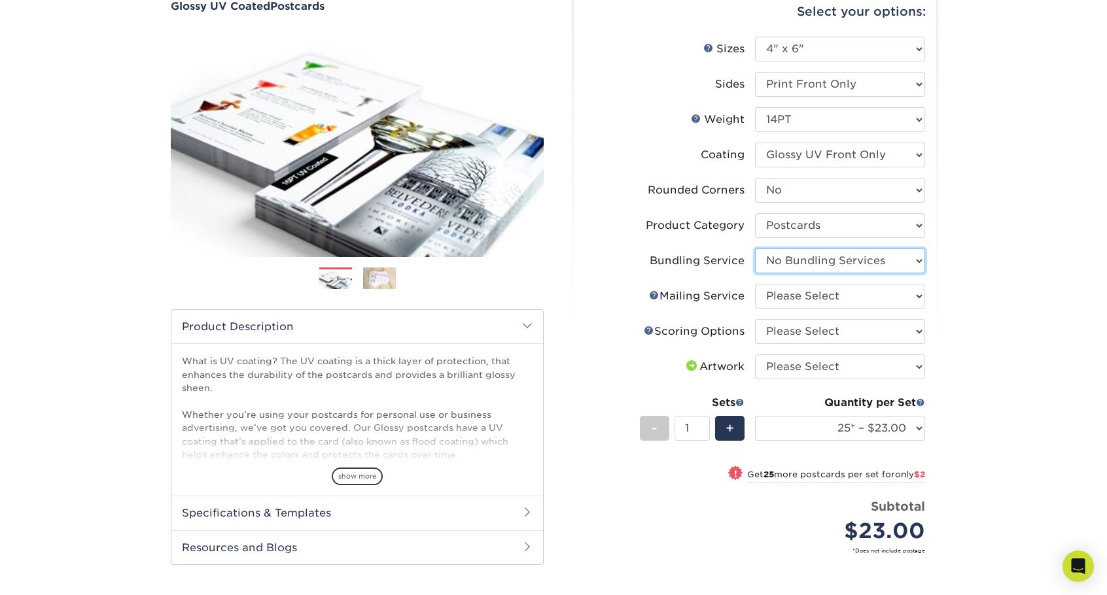
click at [755, 249] on select "Please Select No Bundling Services Yes, Bundles of 50 (+2 Days) Yes, Bundles of…" at bounding box center [840, 261] width 170 height 25
click at [793, 293] on select "Please Select No Direct Mailing Service No, I will mail/stamp/imprint Direct Ma…" at bounding box center [840, 296] width 170 height 25
select select "3e5e9bdd-d78a-4c28-a41d-fe1407925ca6"
click at [755, 284] on select "Please Select No Direct Mailing Service No, I will mail/stamp/imprint Direct Ma…" at bounding box center [840, 296] width 170 height 25
click at [791, 329] on select "Please Select No Scoring One Score" at bounding box center [840, 331] width 170 height 25
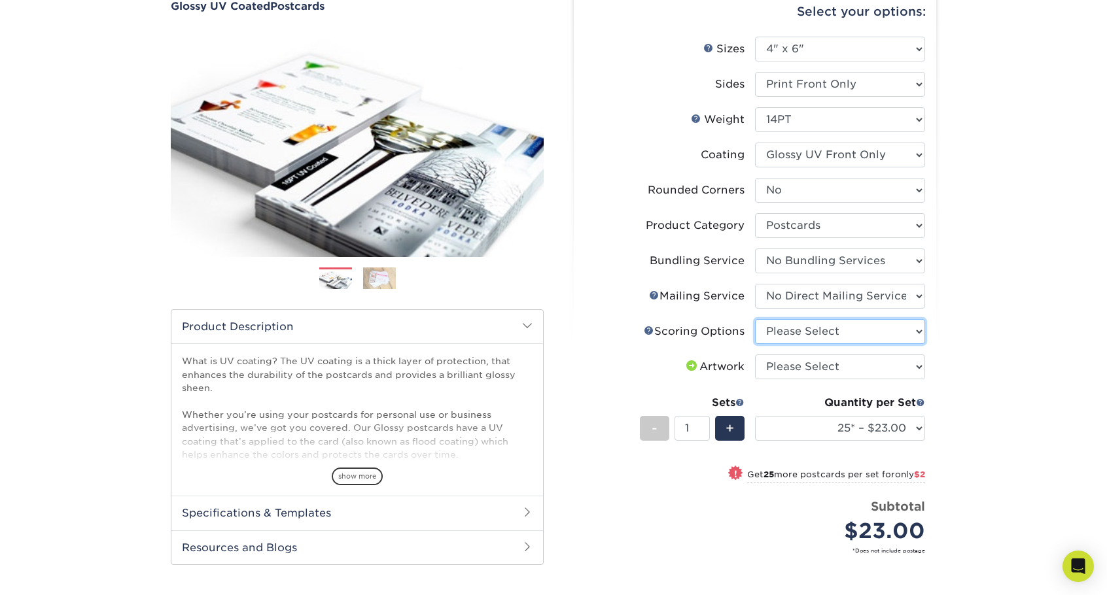
select select "16ebe401-5398-422d-8cb0-f3adbb82deb5"
click at [755, 319] on select "Please Select No Scoring One Score" at bounding box center [840, 331] width 170 height 25
click at [806, 358] on select "Please Select I will upload files I need a design - $150" at bounding box center [840, 366] width 170 height 25
select select "upload"
click at [755, 354] on select "Please Select I will upload files I need a design - $150" at bounding box center [840, 366] width 170 height 25
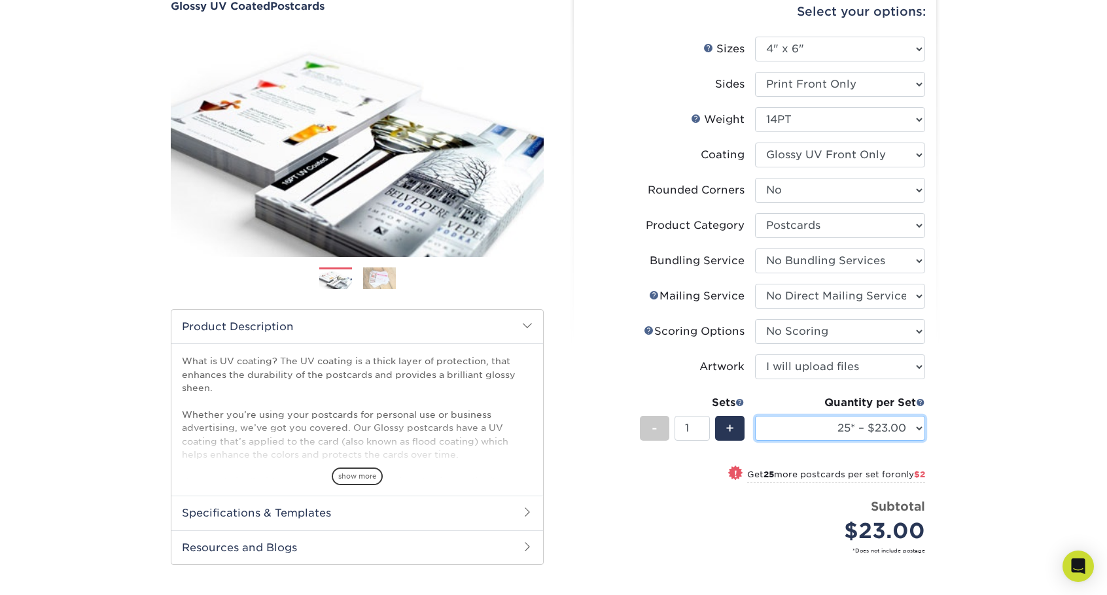
click at [890, 426] on select "25* – $23.00 50* – $25.00 75* – $25.00 100* – $40.00 250* – $71.00 500 – $85.00…" at bounding box center [840, 428] width 170 height 25
select select "100* – $40.00"
click at [755, 416] on select "25* – $23.00 50* – $25.00 75* – $25.00 100* – $40.00 250* – $71.00 500 – $85.00…" at bounding box center [840, 428] width 170 height 25
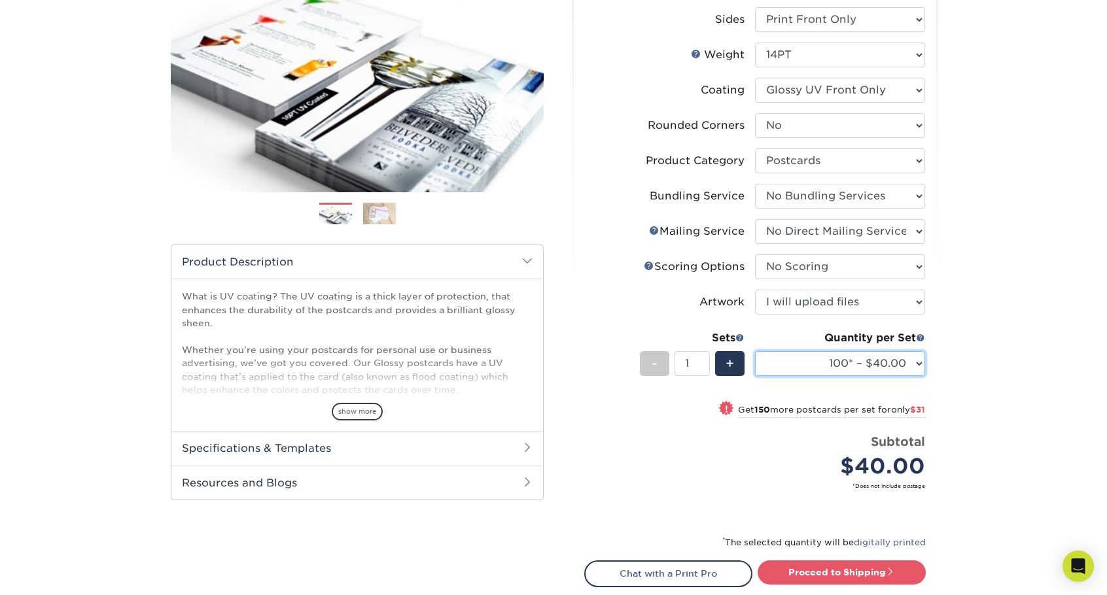
scroll to position [262, 0]
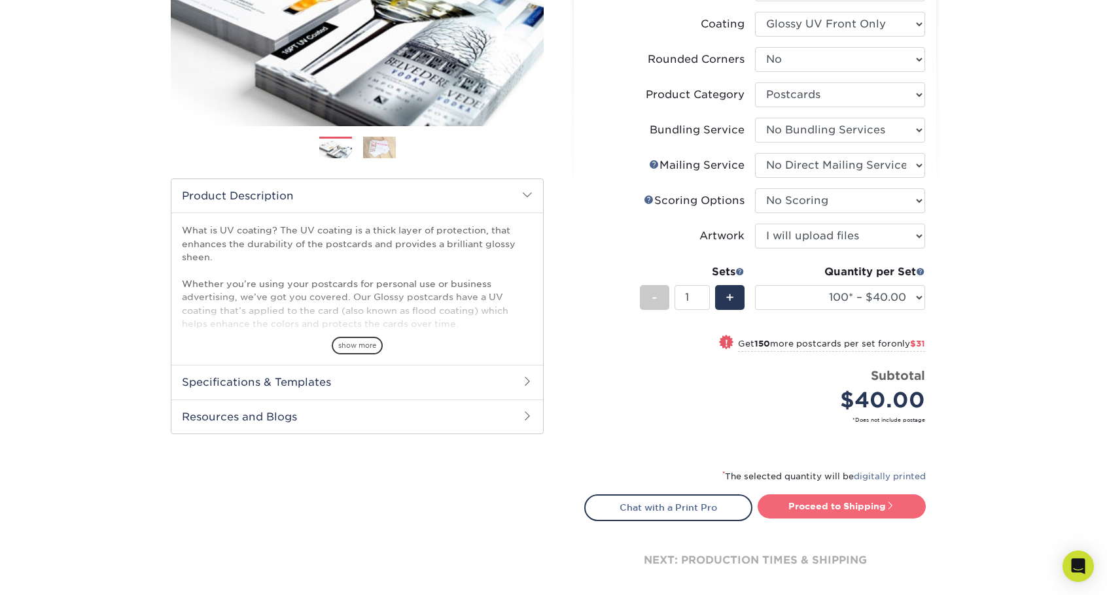
click at [829, 500] on link "Proceed to Shipping" at bounding box center [841, 506] width 168 height 24
type input "Set 1"
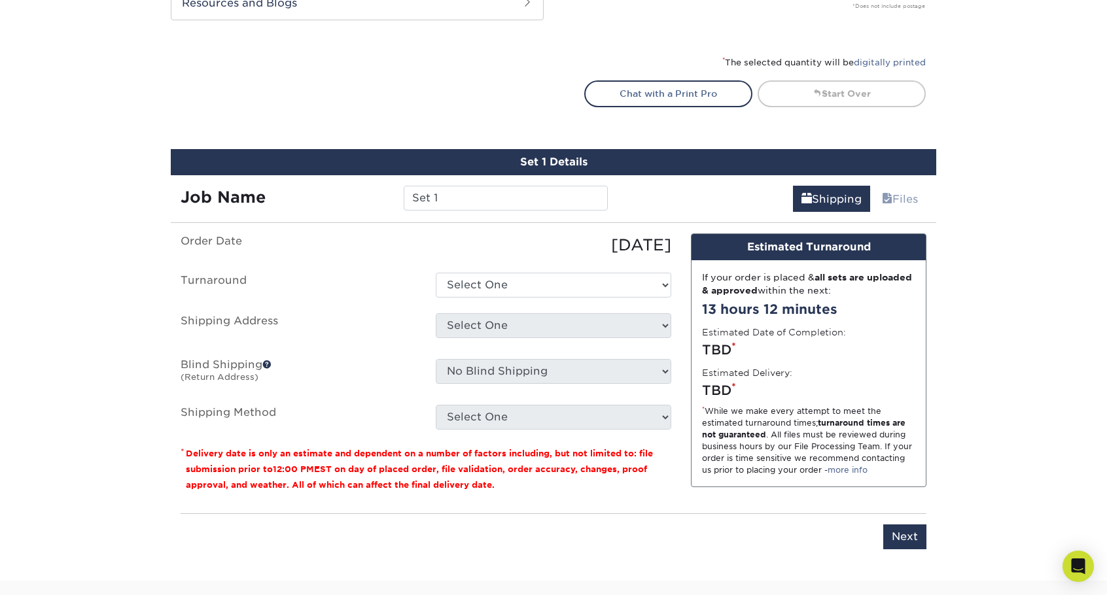
scroll to position [790, 0]
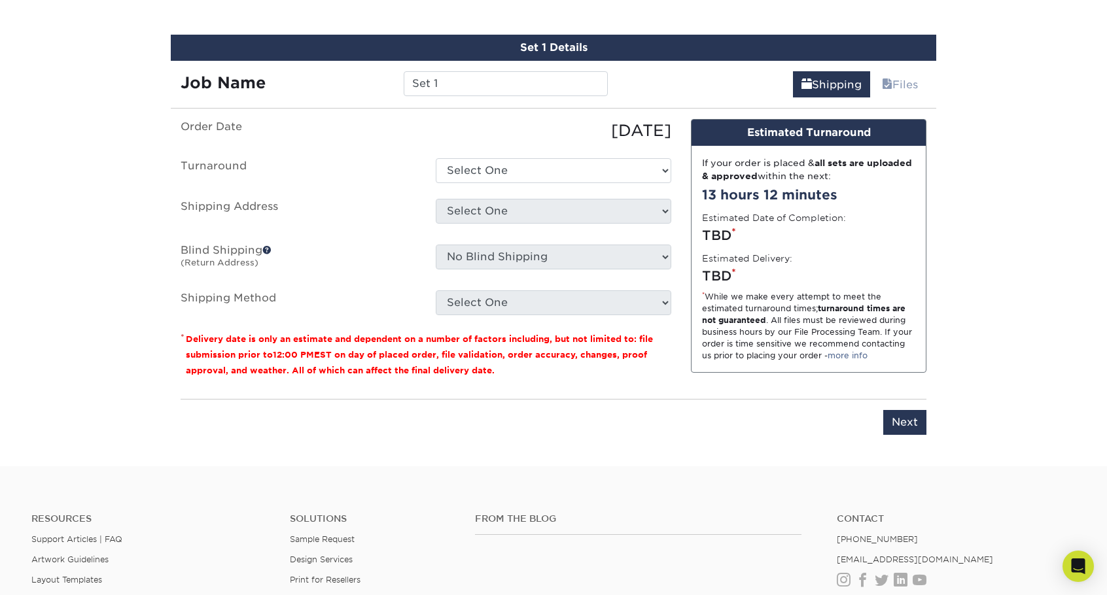
click at [521, 154] on ul "Order Date 09/01/2025 Turnaround Select One 2-4 Business Days 2 Day Next Busine…" at bounding box center [426, 217] width 491 height 196
click at [514, 164] on select "Select One 2-4 Business Days 2 Day Next Business Day" at bounding box center [553, 170] width 235 height 25
select select "f677e1a4-c483-4f1d-b7ad-af30cffe991d"
click at [436, 158] on select "Select One 2-4 Business Days 2 Day Next Business Day" at bounding box center [553, 170] width 235 height 25
click at [500, 202] on select "Select One Home Home + Add New Address" at bounding box center [553, 211] width 235 height 25
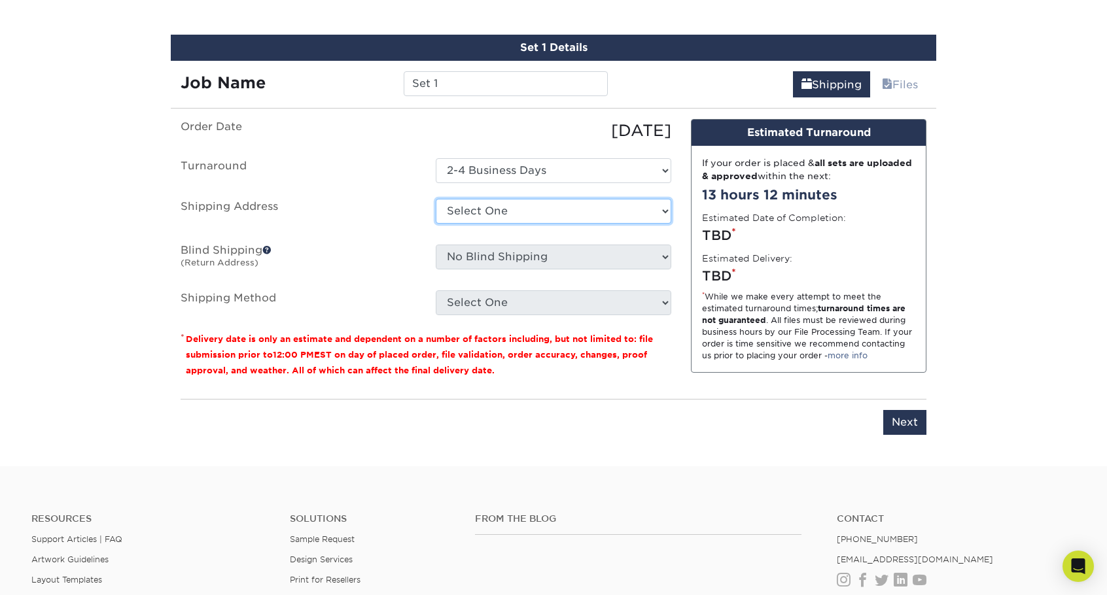
select select "61182"
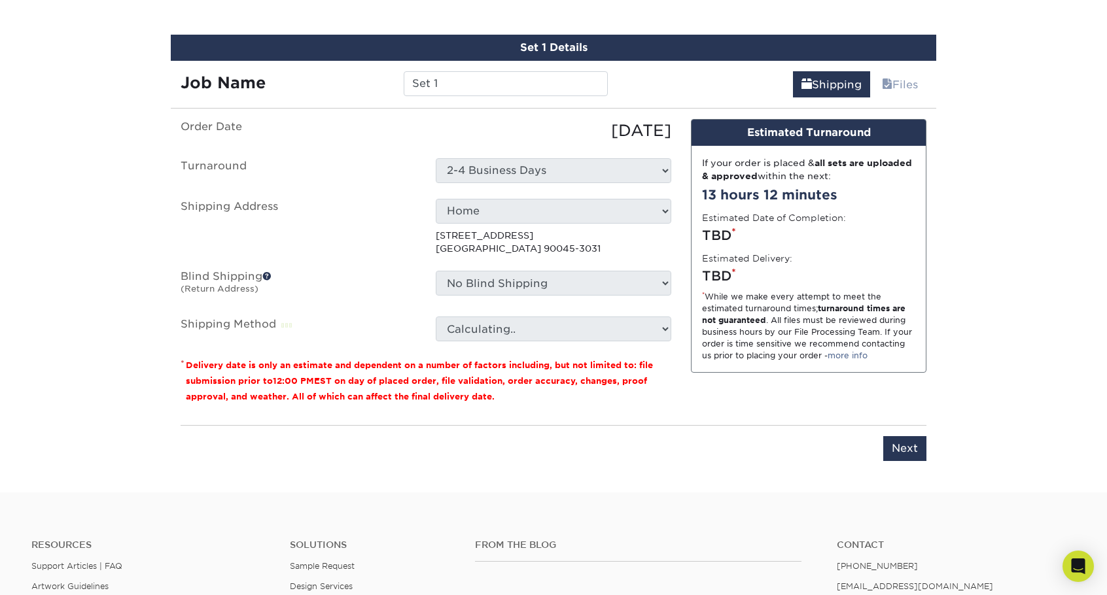
click at [417, 286] on label "Blind Shipping (Return Address)" at bounding box center [298, 286] width 255 height 30
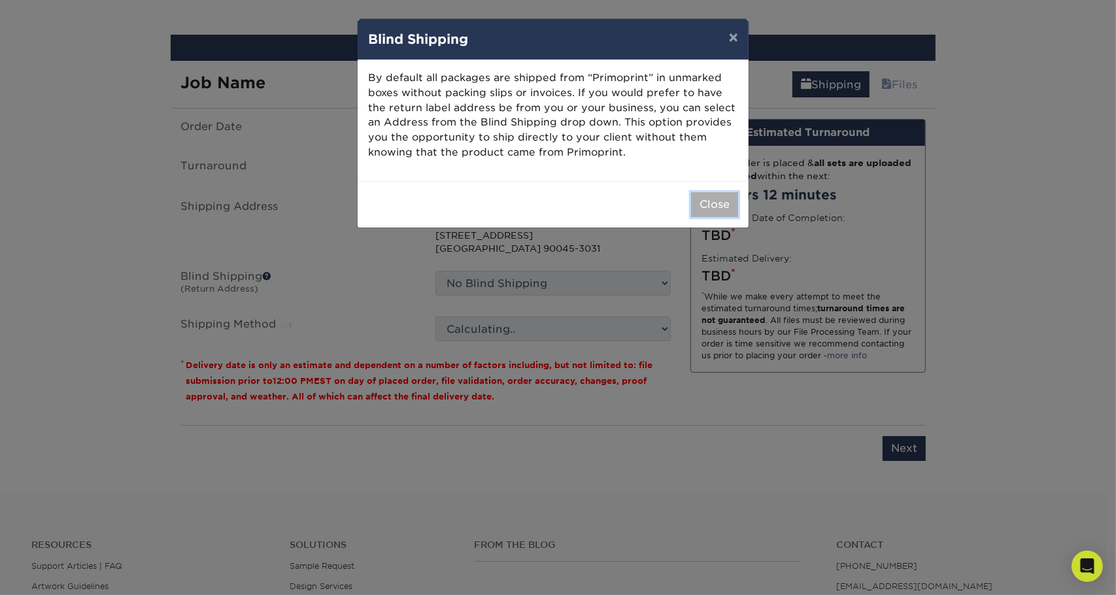
click at [727, 205] on button "Close" at bounding box center [714, 204] width 47 height 25
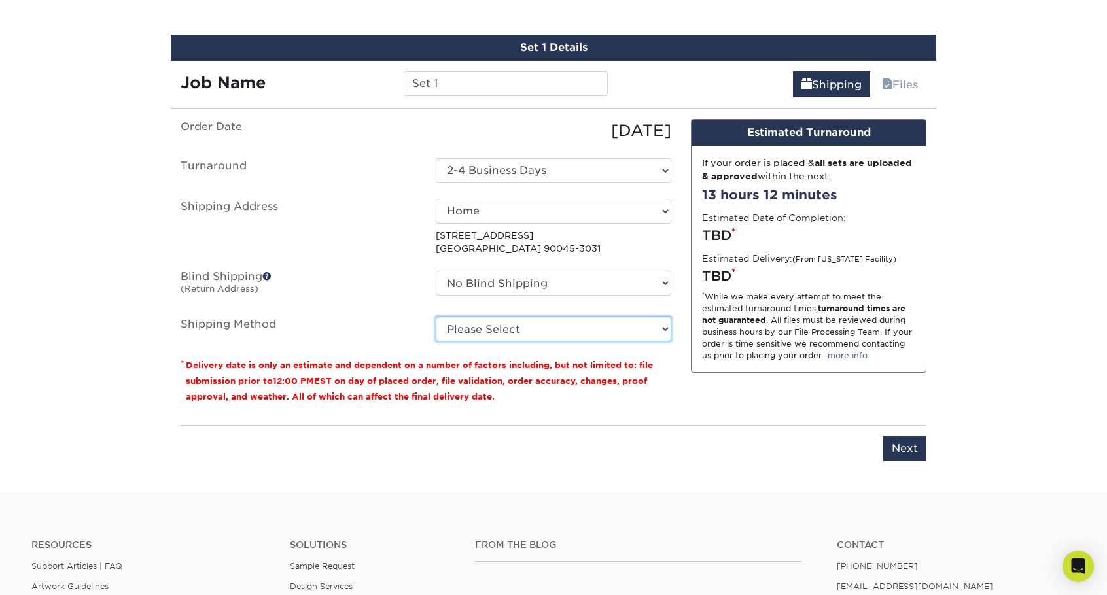
click at [466, 321] on select "Please Select Ground Shipping (+$24.37) 3 Day Shipping Service (+$31.11) 2 Day …" at bounding box center [553, 329] width 235 height 25
select select "03"
click at [436, 317] on select "Please Select Ground Shipping (+$24.37) 3 Day Shipping Service (+$31.11) 2 Day …" at bounding box center [553, 329] width 235 height 25
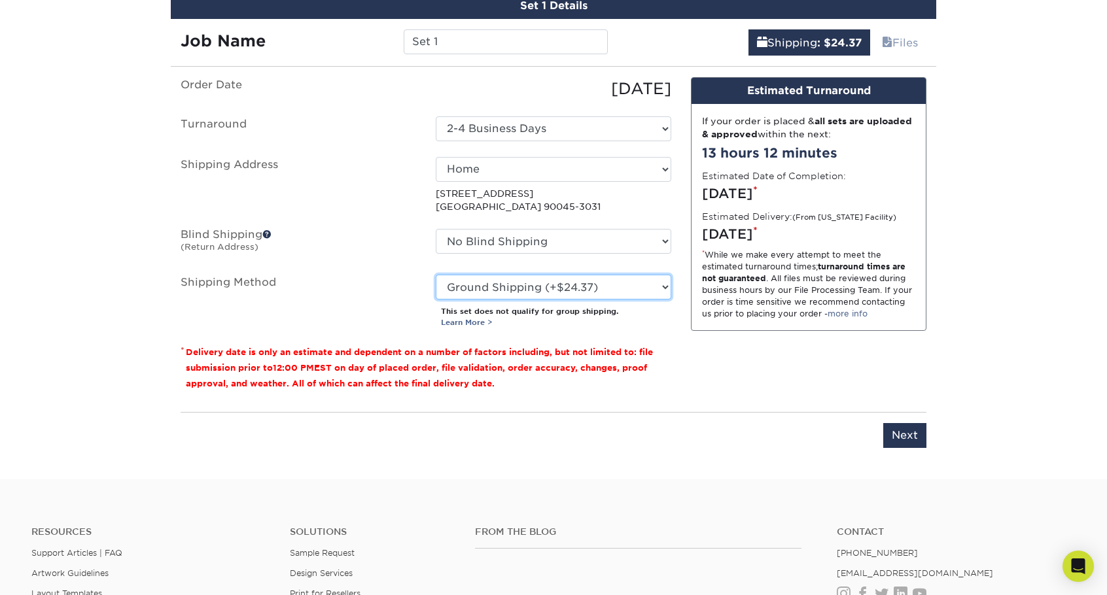
scroll to position [855, 0]
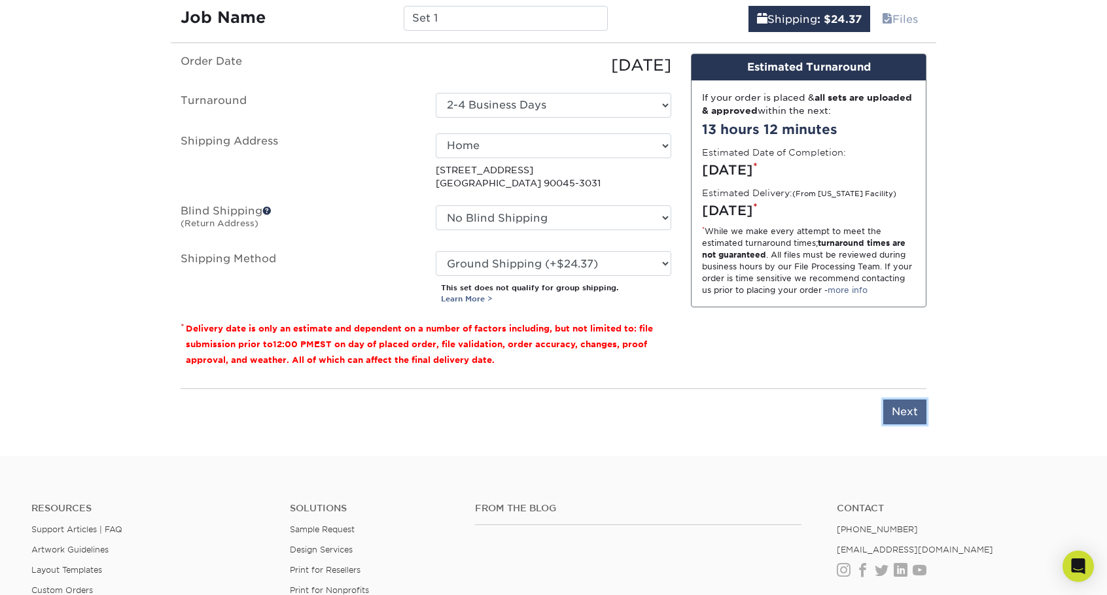
click at [912, 407] on input "Next" at bounding box center [904, 412] width 43 height 25
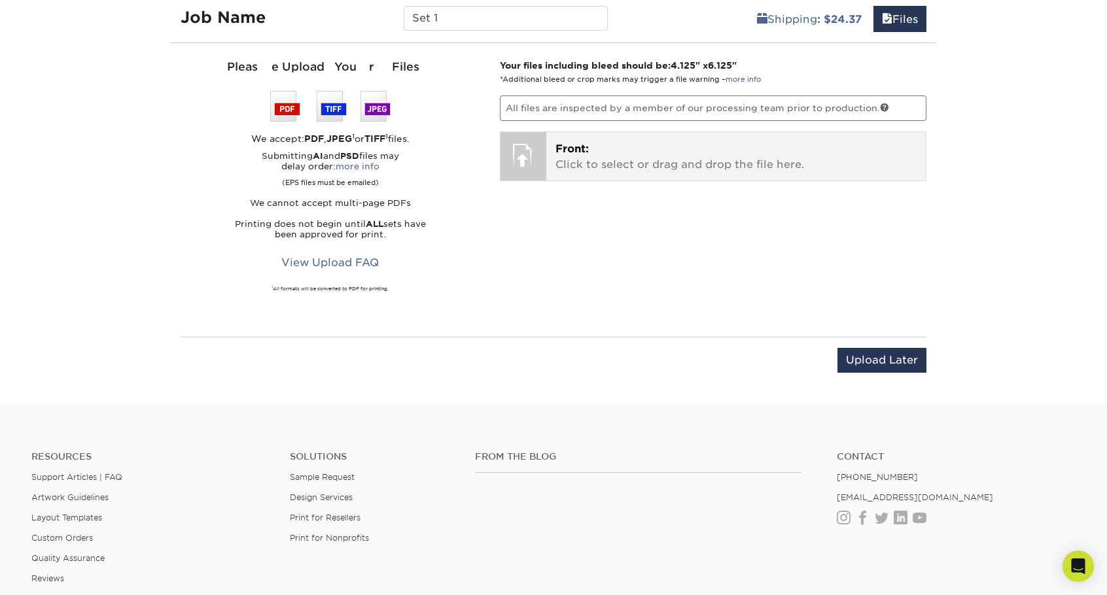
click at [556, 150] on span "Front:" at bounding box center [571, 149] width 33 height 12
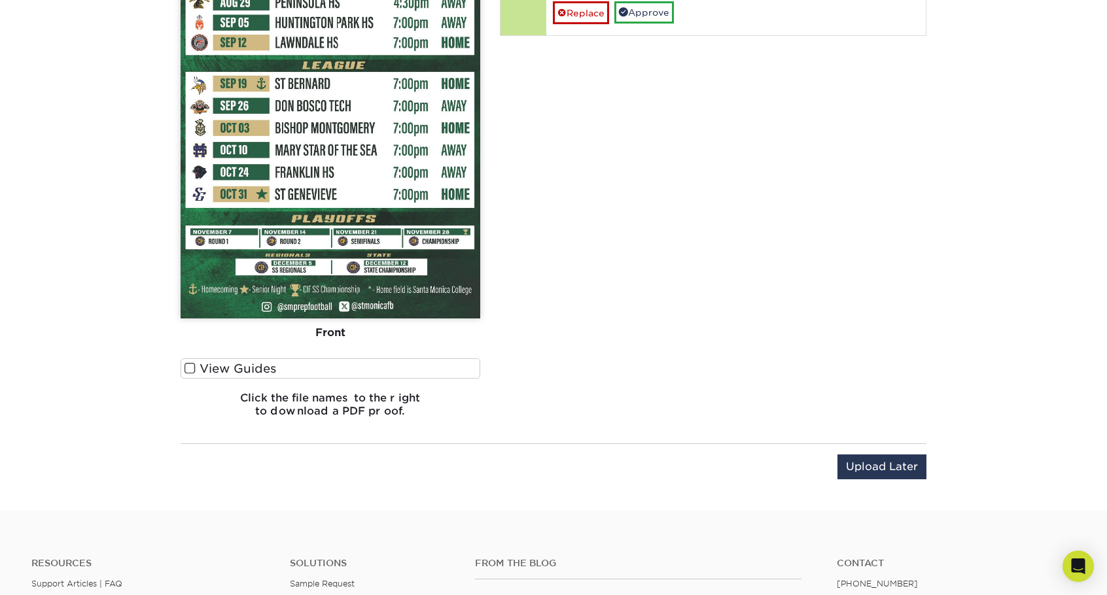
scroll to position [1052, 0]
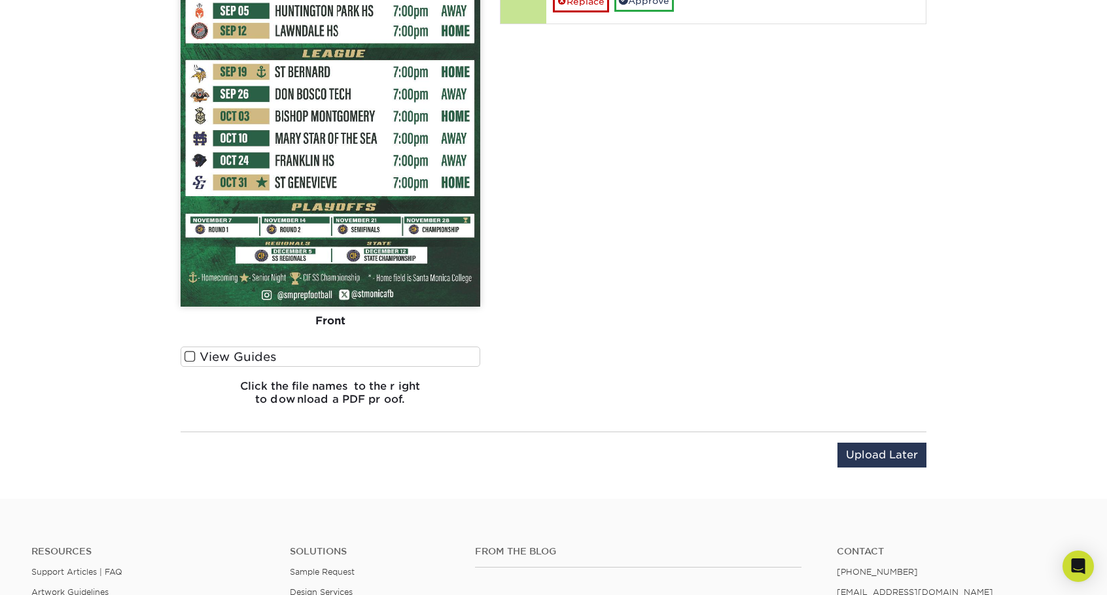
click at [192, 356] on span at bounding box center [189, 357] width 11 height 12
click at [0, 0] on input "View Guides" at bounding box center [0, 0] width 0 height 0
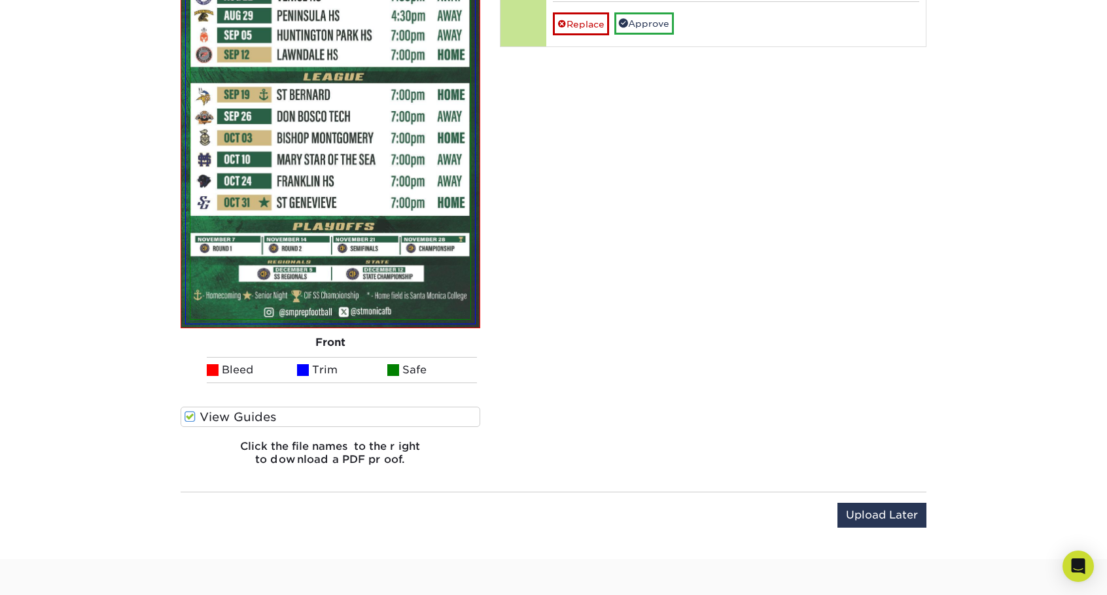
scroll to position [893, 0]
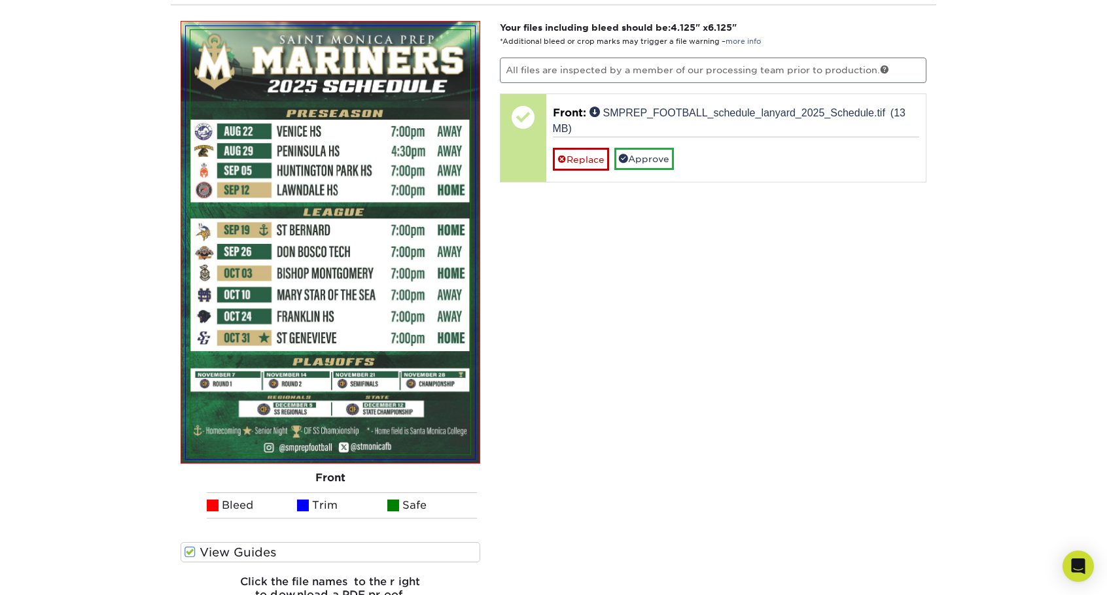
click at [190, 550] on span at bounding box center [189, 552] width 11 height 12
click at [0, 0] on input "View Guides" at bounding box center [0, 0] width 0 height 0
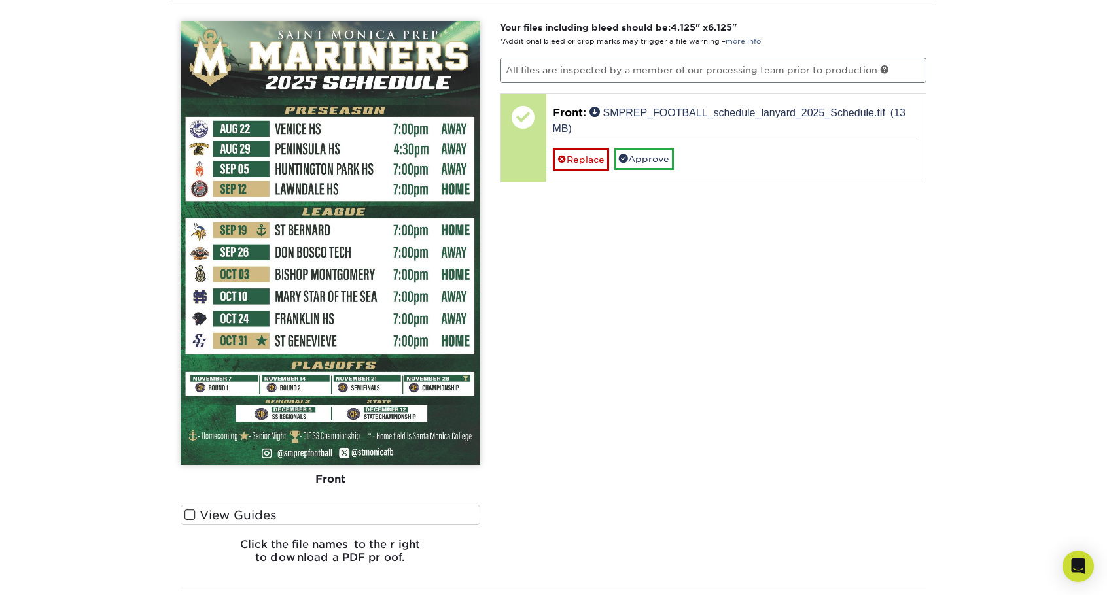
click at [188, 509] on span at bounding box center [189, 515] width 11 height 12
click at [0, 0] on input "View Guides" at bounding box center [0, 0] width 0 height 0
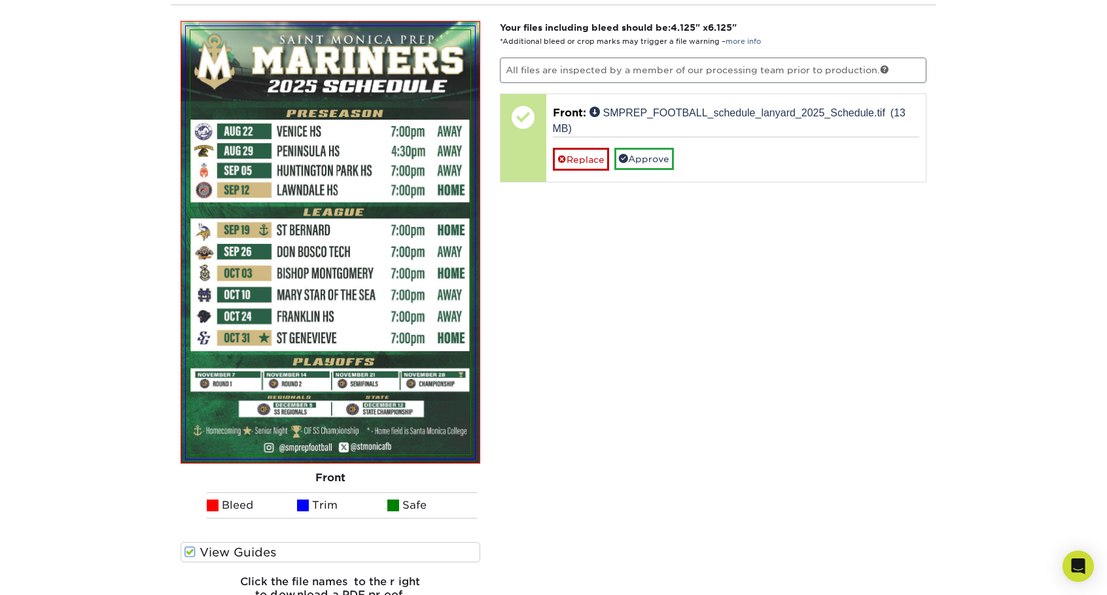
click at [188, 509] on ul "Bleed Trim Safe" at bounding box center [331, 505] width 300 height 26
click at [192, 551] on span at bounding box center [189, 552] width 11 height 12
click at [0, 0] on input "View Guides" at bounding box center [0, 0] width 0 height 0
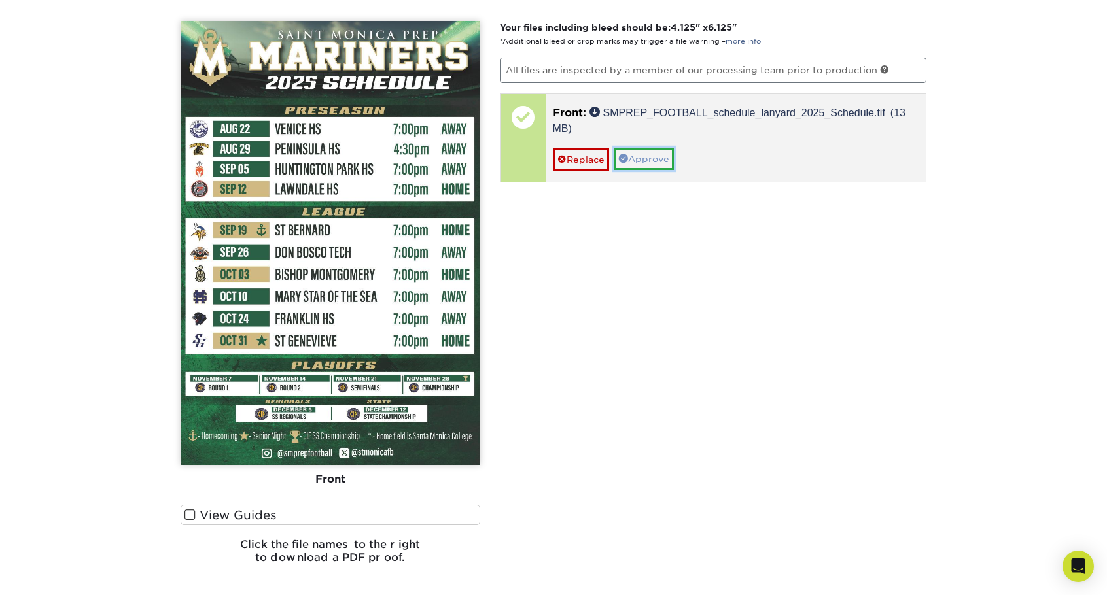
click at [637, 150] on link "Approve" at bounding box center [644, 159] width 60 height 22
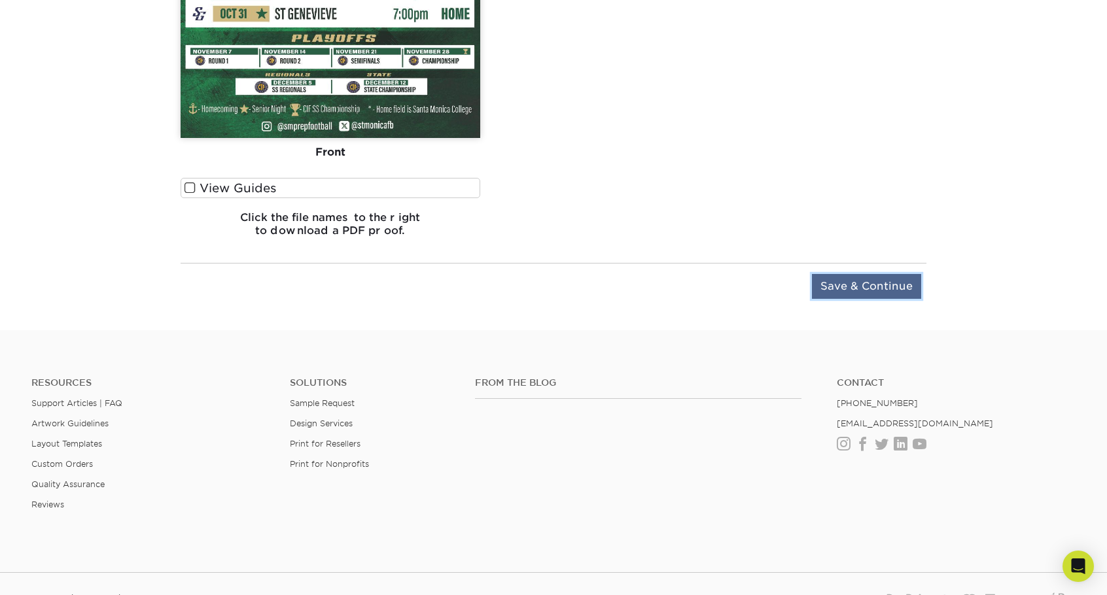
click at [903, 279] on input "Save & Continue" at bounding box center [866, 286] width 109 height 25
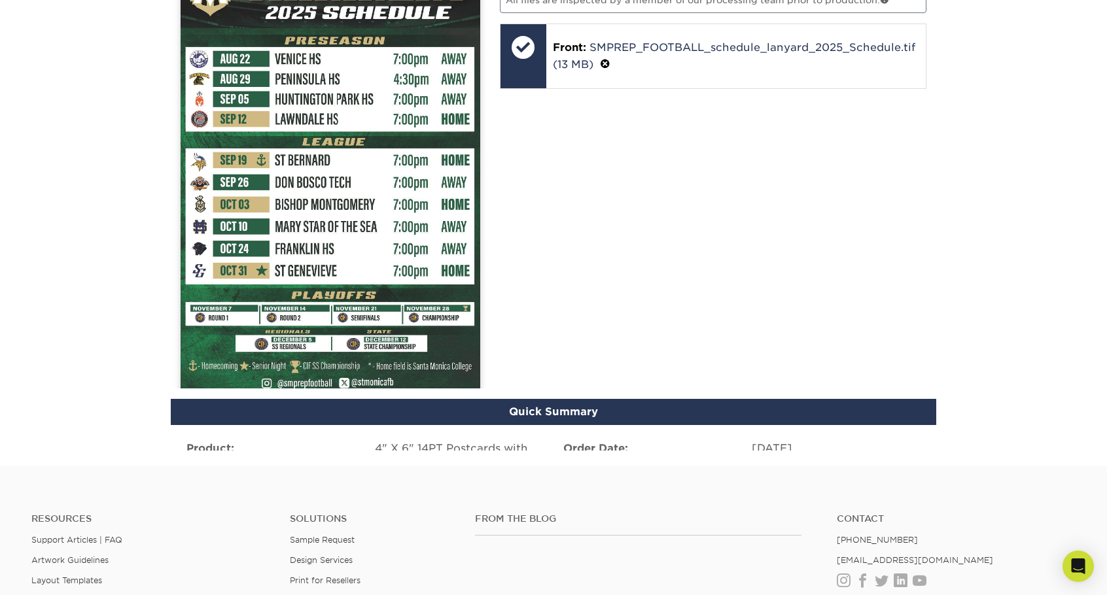
scroll to position [923, 0]
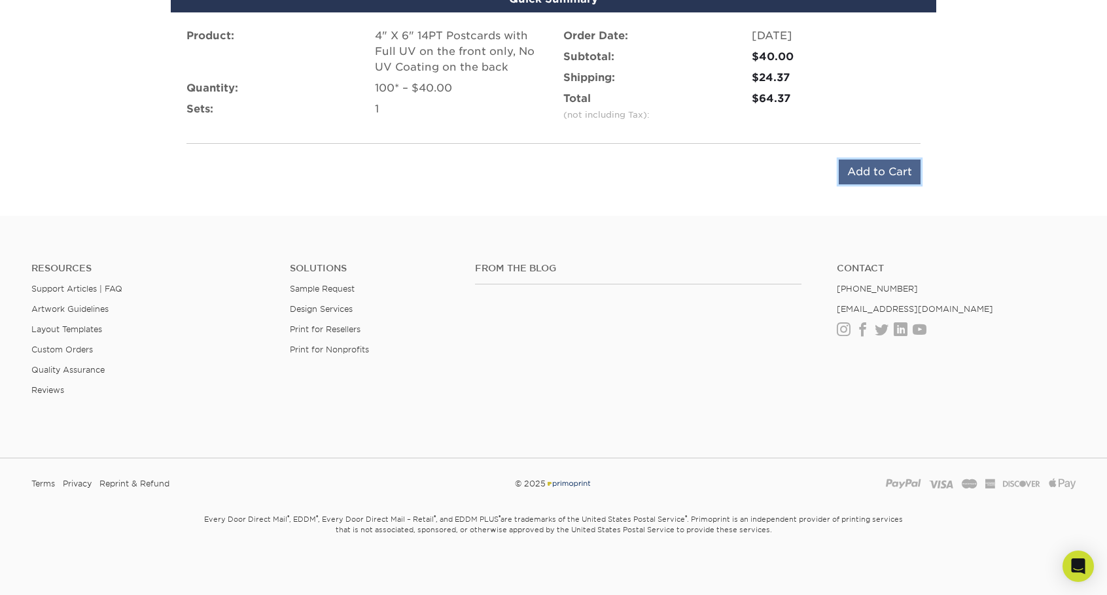
click at [901, 164] on input "Add to Cart" at bounding box center [879, 172] width 82 height 25
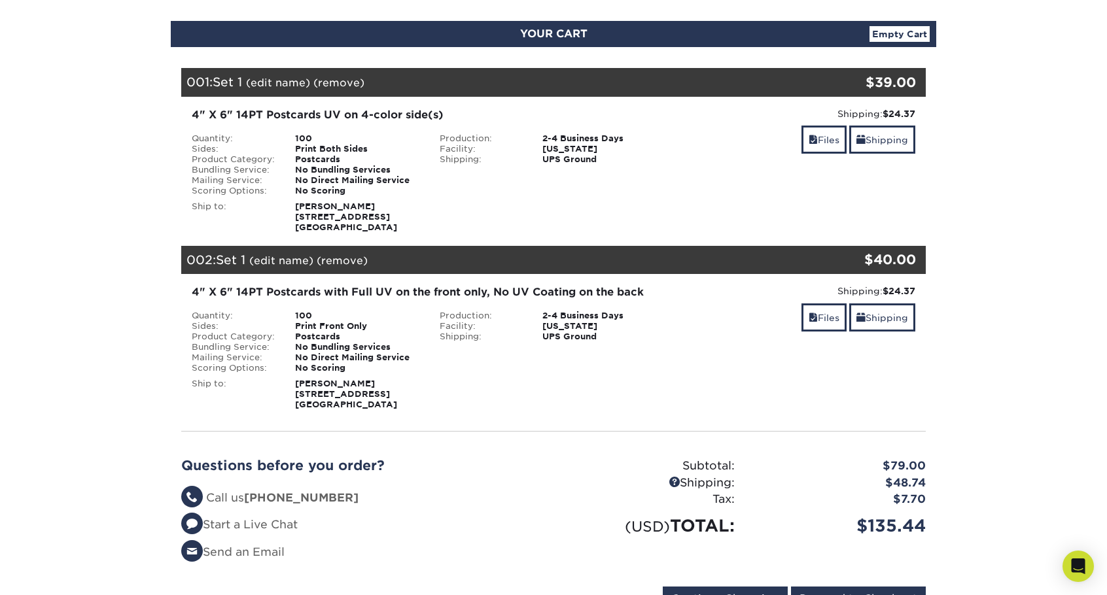
scroll to position [196, 0]
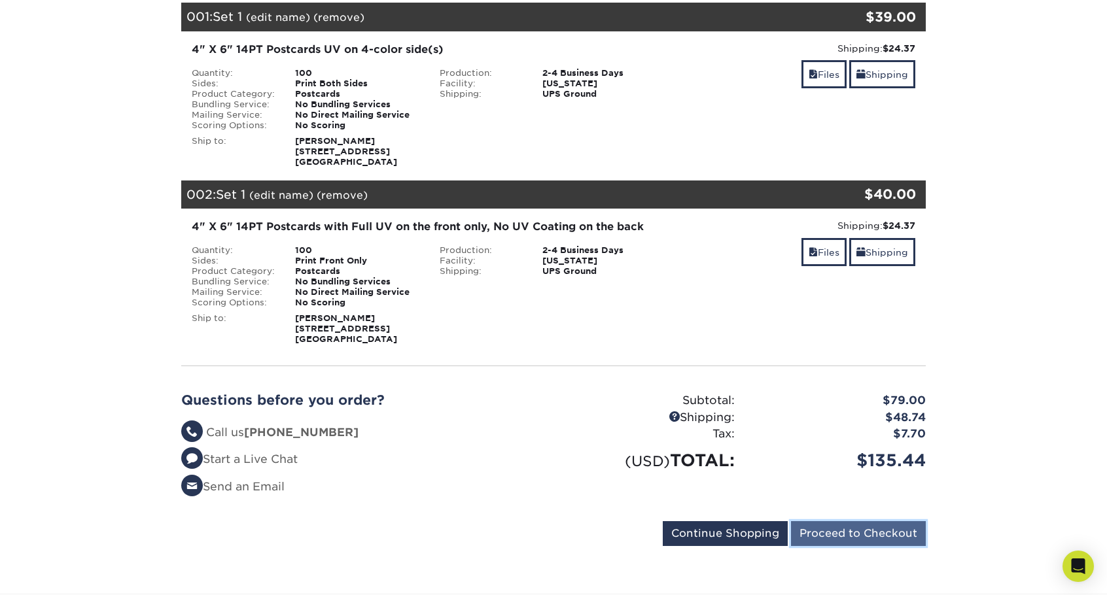
click at [829, 526] on input "Proceed to Checkout" at bounding box center [858, 533] width 135 height 25
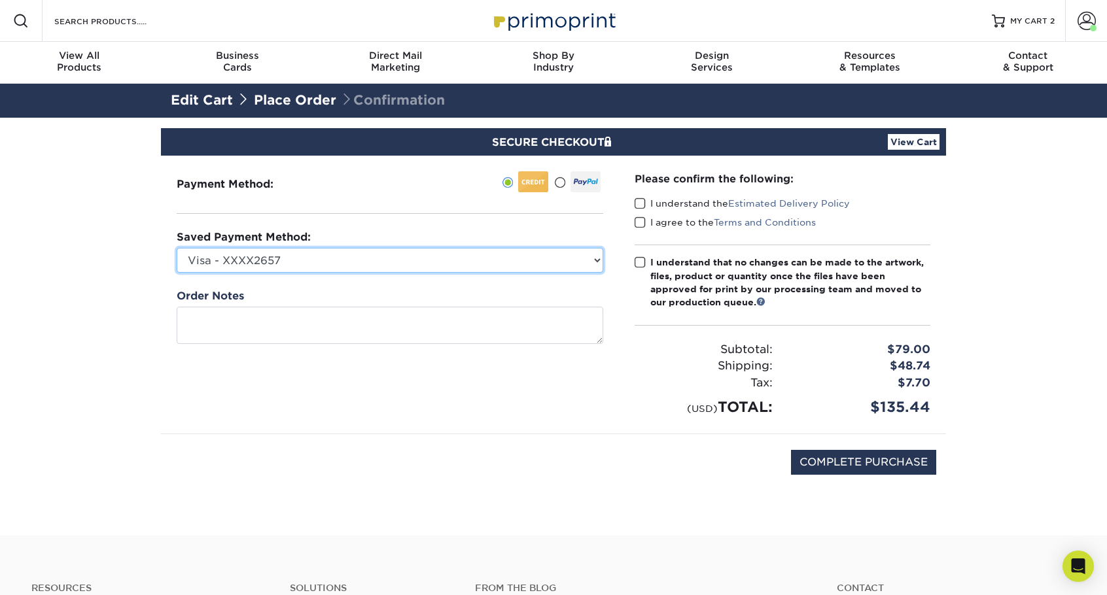
click at [313, 267] on select "Visa - XXXX2657 Visa - XXXX0155 New Credit Card" at bounding box center [390, 260] width 426 height 25
select select
click at [177, 248] on select "Visa - XXXX2657 Visa - XXXX0155 New Credit Card" at bounding box center [390, 260] width 426 height 25
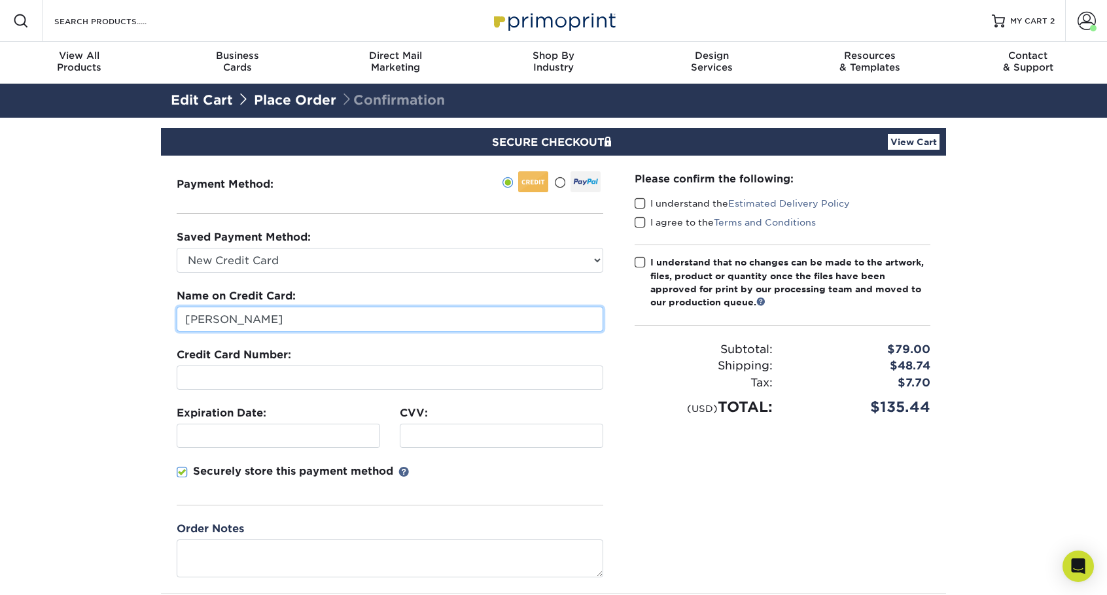
drag, startPoint x: 215, startPoint y: 317, endPoint x: 179, endPoint y: 317, distance: 36.0
click at [179, 317] on input "[PERSON_NAME]" at bounding box center [390, 319] width 426 height 25
type input "[PERSON_NAME]"
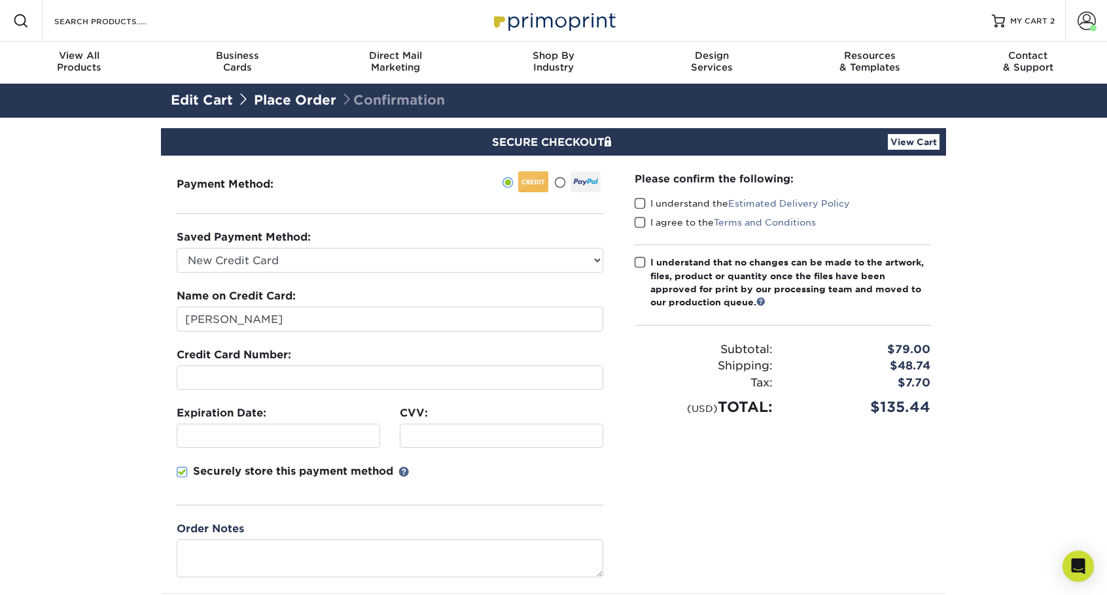
click at [131, 442] on section "SECURE CHECKOUT View Cart Payment Method: Saved Payment Method:" at bounding box center [553, 406] width 1107 height 577
click at [641, 207] on span at bounding box center [639, 204] width 11 height 12
click at [0, 0] on input "I understand the Estimated Delivery Policy" at bounding box center [0, 0] width 0 height 0
click at [642, 220] on span at bounding box center [639, 222] width 11 height 12
click at [0, 0] on input "I agree to the Terms and Conditions" at bounding box center [0, 0] width 0 height 0
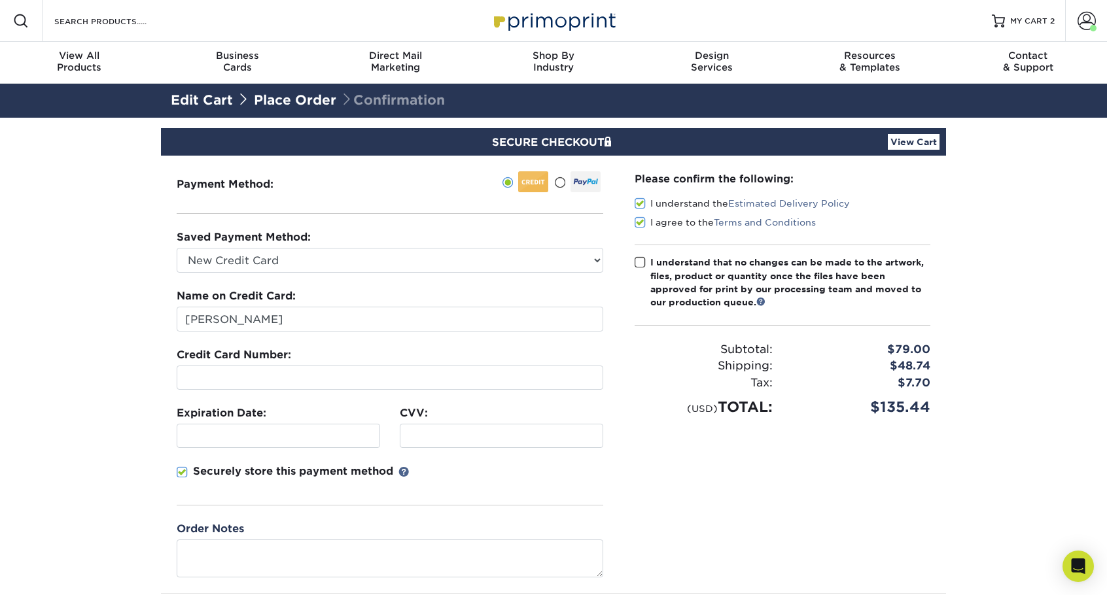
click at [645, 260] on span at bounding box center [639, 262] width 11 height 12
click at [0, 0] on input "I understand that no changes can be made to the artwork, files, product or quan…" at bounding box center [0, 0] width 0 height 0
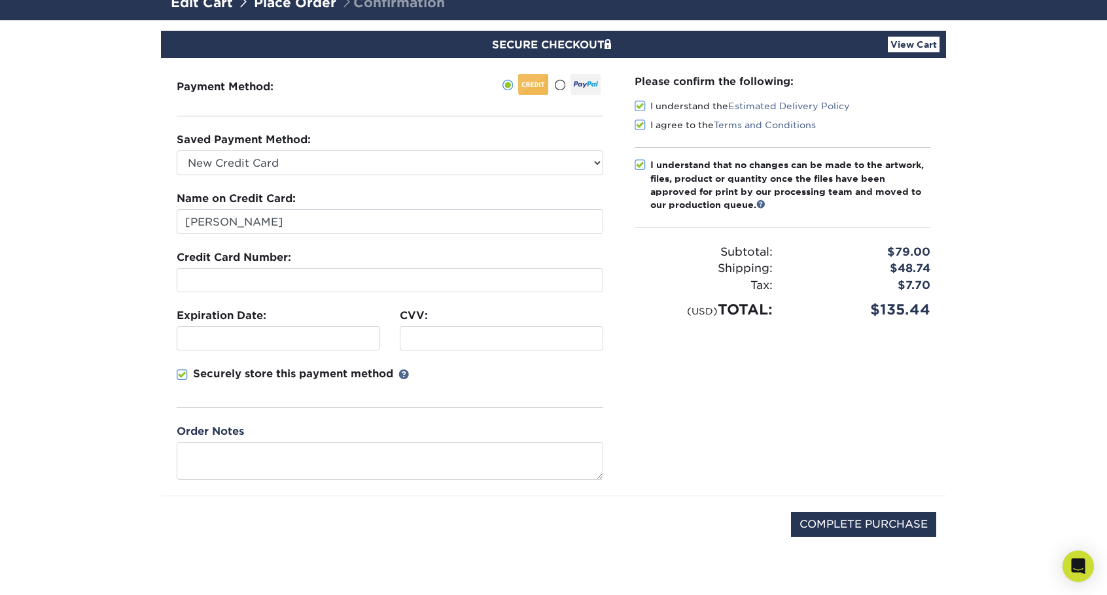
scroll to position [196, 0]
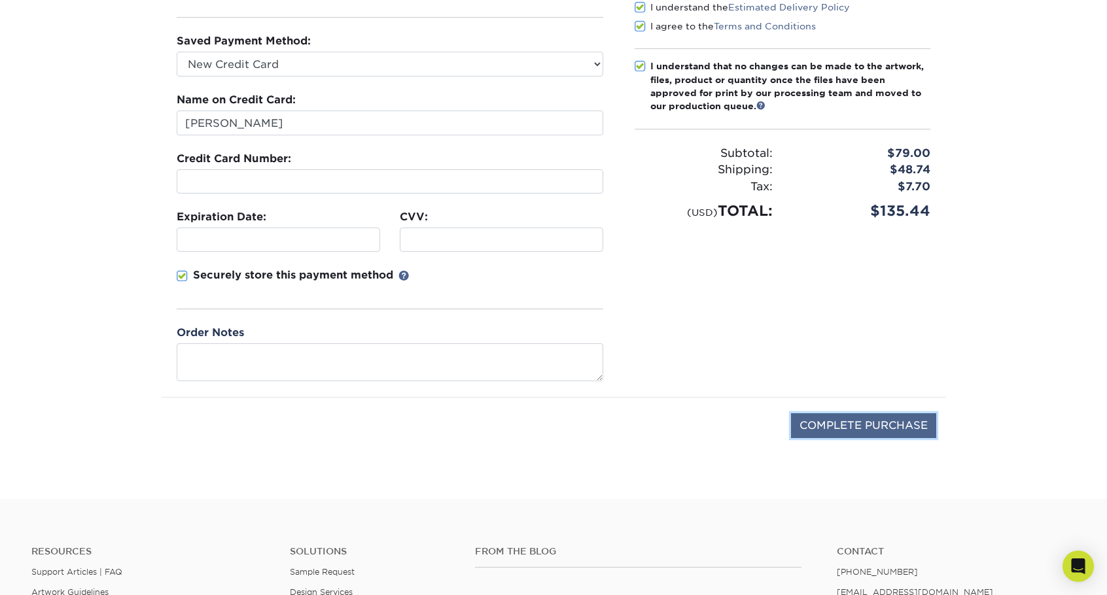
click at [853, 424] on input "COMPLETE PURCHASE" at bounding box center [863, 425] width 145 height 25
type input "PROCESSING, PLEASE WAIT..."
